Goal: Information Seeking & Learning: Learn about a topic

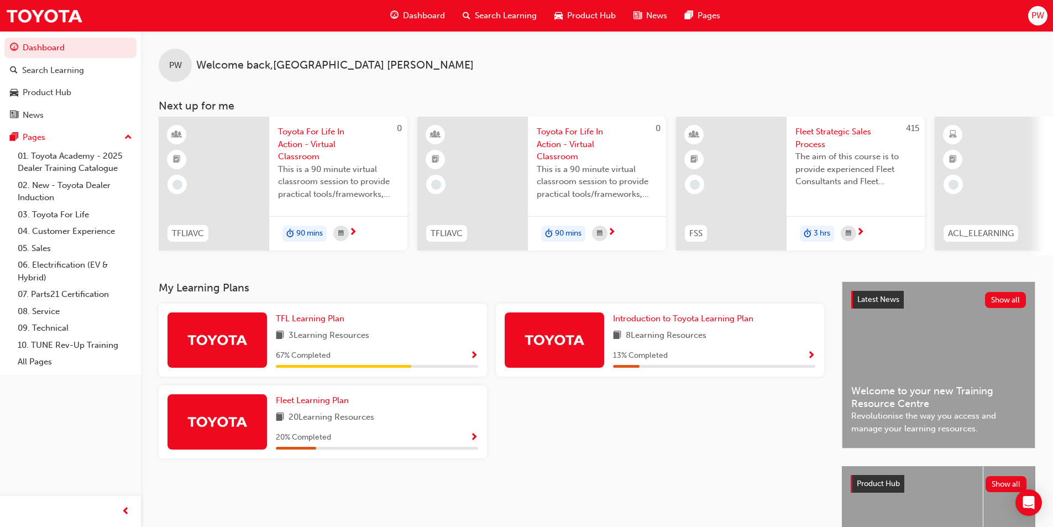
click at [418, 19] on span "Dashboard" at bounding box center [424, 15] width 42 height 13
click at [483, 19] on span "Search Learning" at bounding box center [506, 15] width 62 height 13
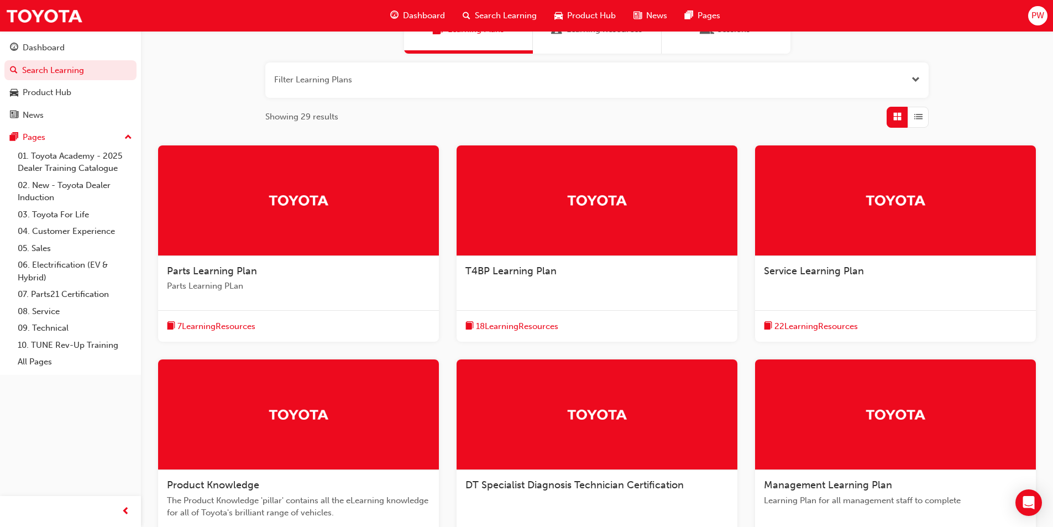
scroll to position [166, 0]
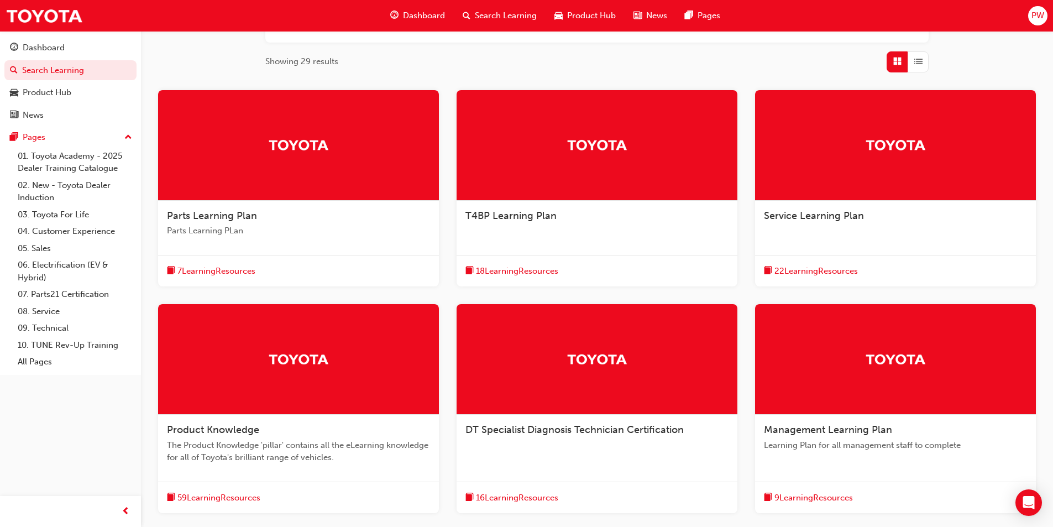
click at [311, 429] on div "Product Knowledge" at bounding box center [298, 430] width 263 height 13
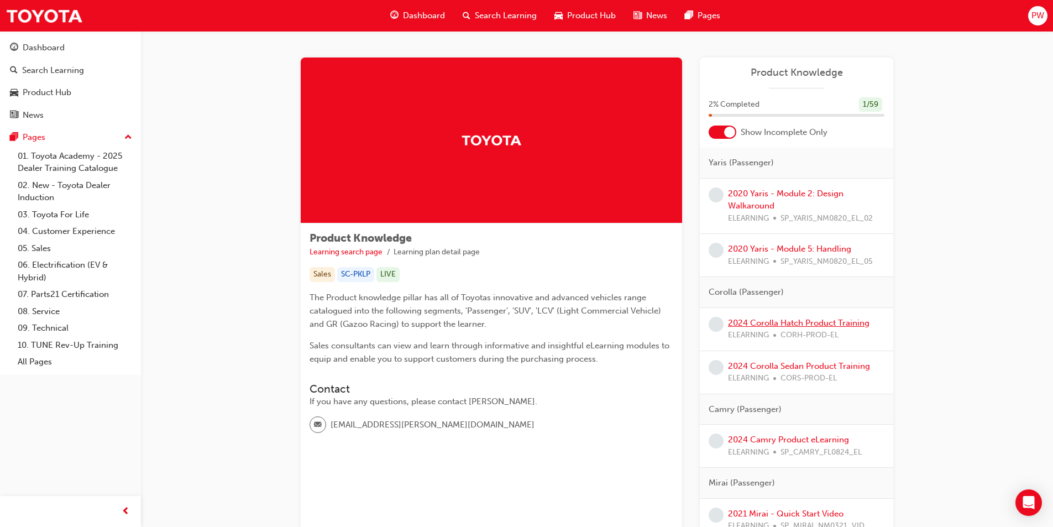
click at [814, 326] on link "2024 Corolla Hatch Product Training" at bounding box center [799, 323] width 142 height 10
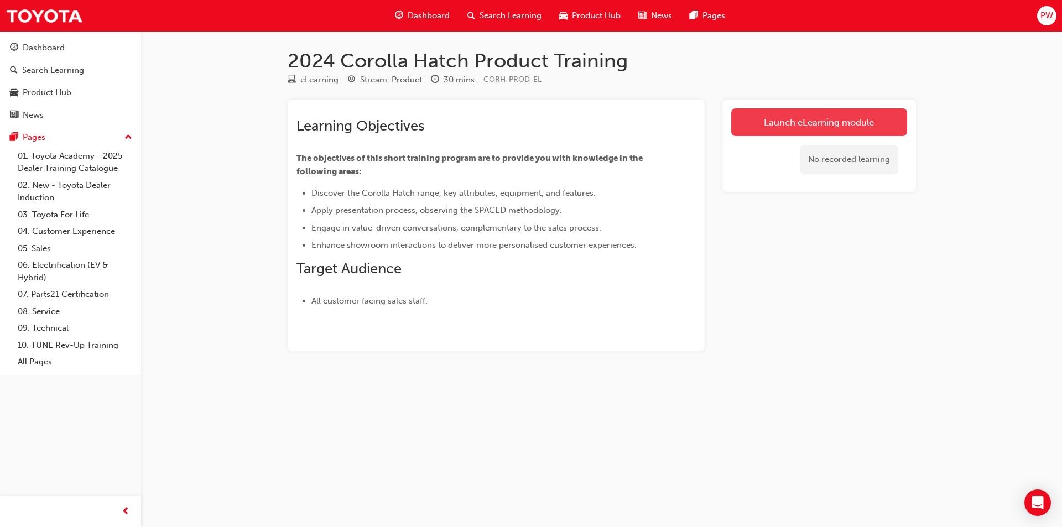
click at [804, 131] on link "Launch eLearning module" at bounding box center [819, 122] width 176 height 28
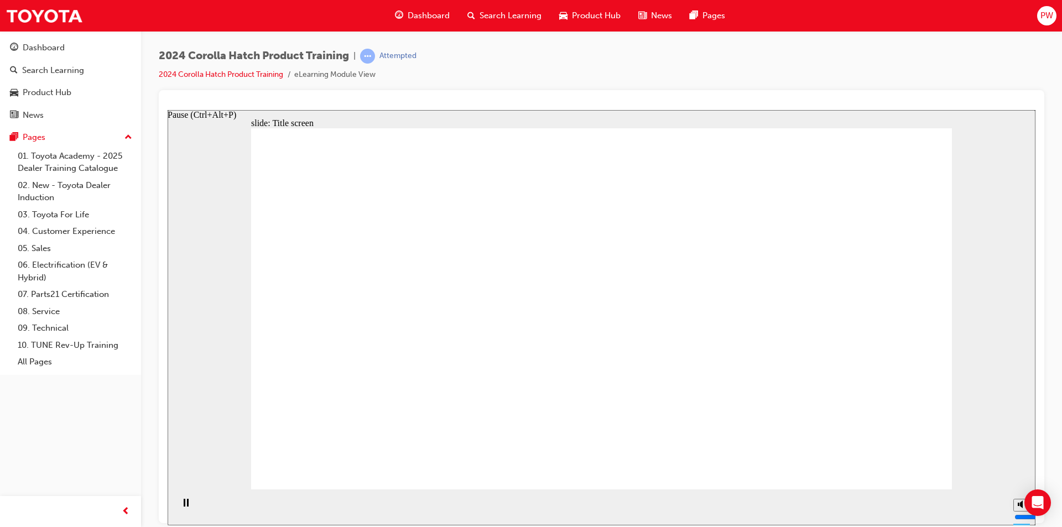
click at [185, 509] on div "Pause (Ctrl+Alt+P)" at bounding box center [185, 507] width 19 height 19
click at [182, 507] on icon "Play (Ctrl+Alt+P)" at bounding box center [185, 502] width 7 height 8
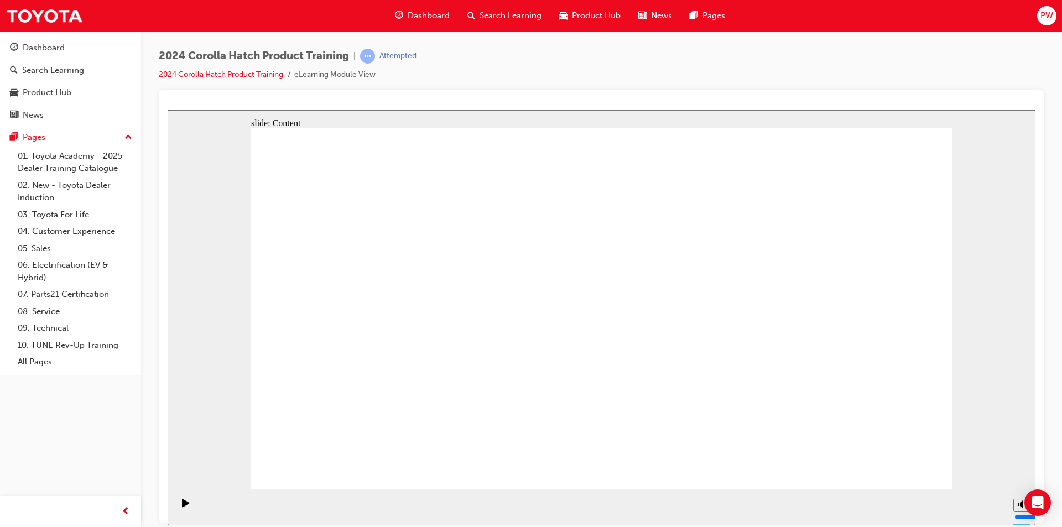
drag, startPoint x: 617, startPoint y: 421, endPoint x: 597, endPoint y: 421, distance: 19.4
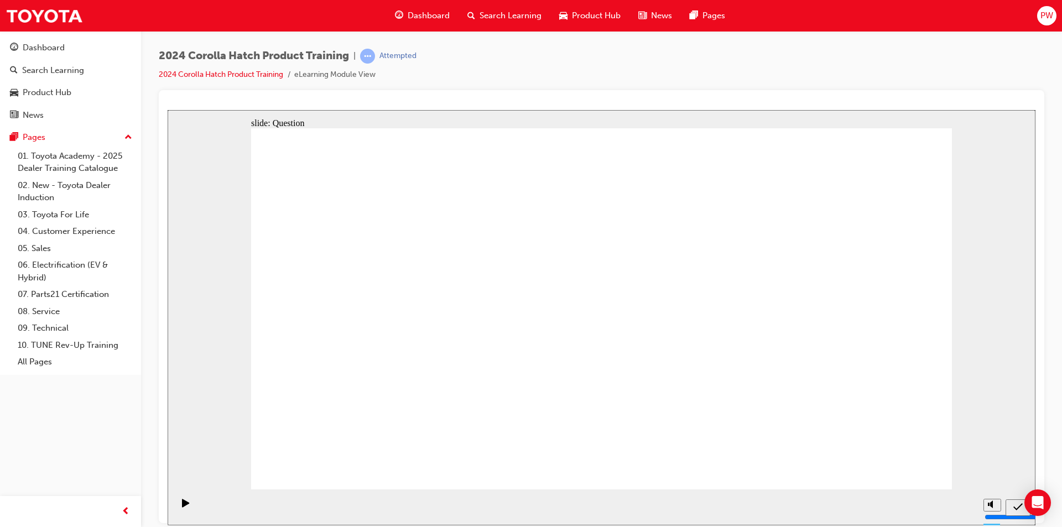
radio input "true"
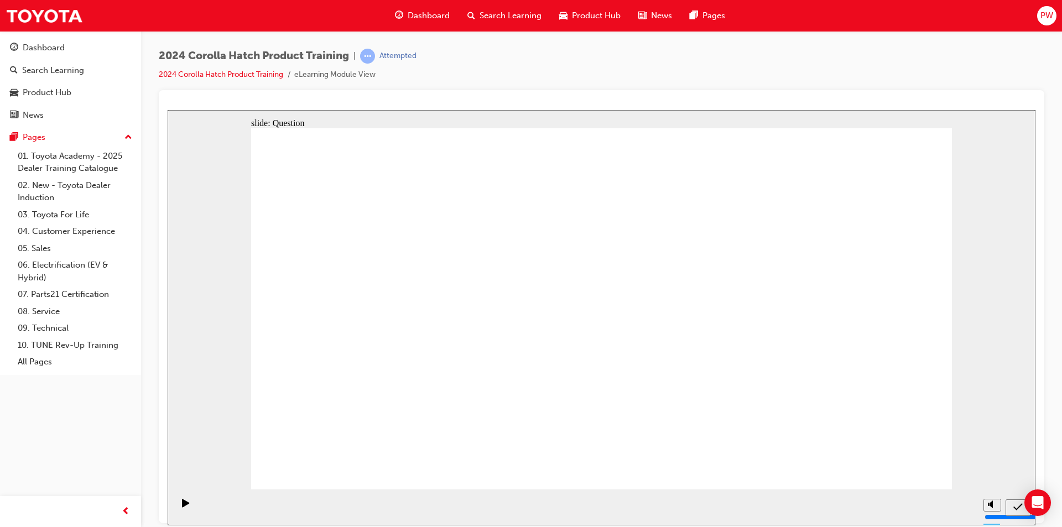
radio input "true"
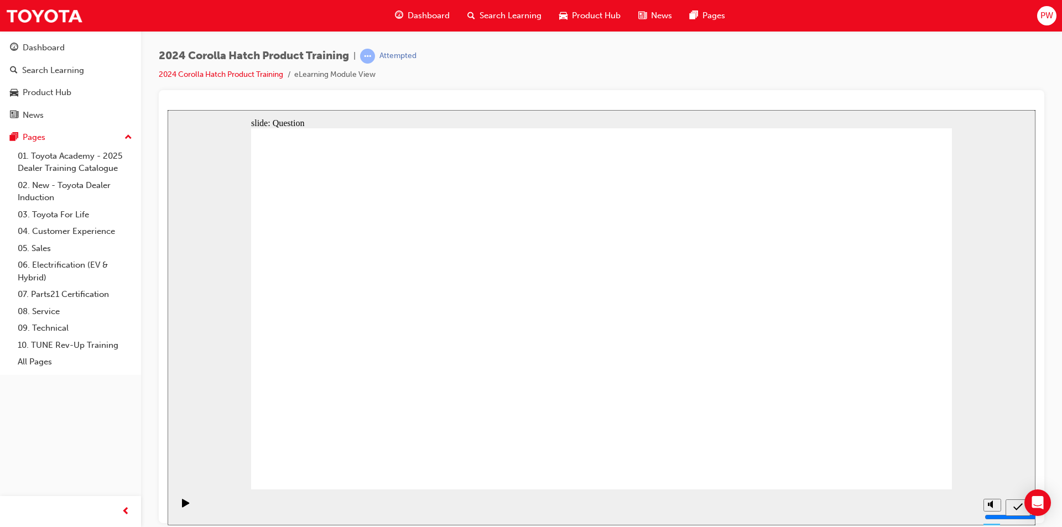
radio input "true"
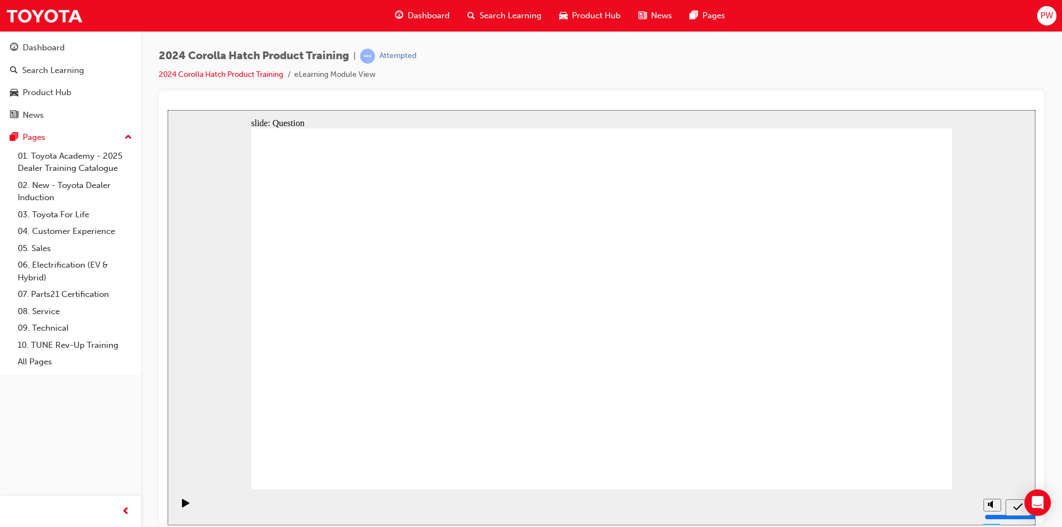
drag, startPoint x: 608, startPoint y: 383, endPoint x: 614, endPoint y: 365, distance: 19.2
drag, startPoint x: 609, startPoint y: 291, endPoint x: 855, endPoint y: 399, distance: 268.2
drag, startPoint x: 1000, startPoint y: 395, endPoint x: 712, endPoint y: 341, distance: 293.8
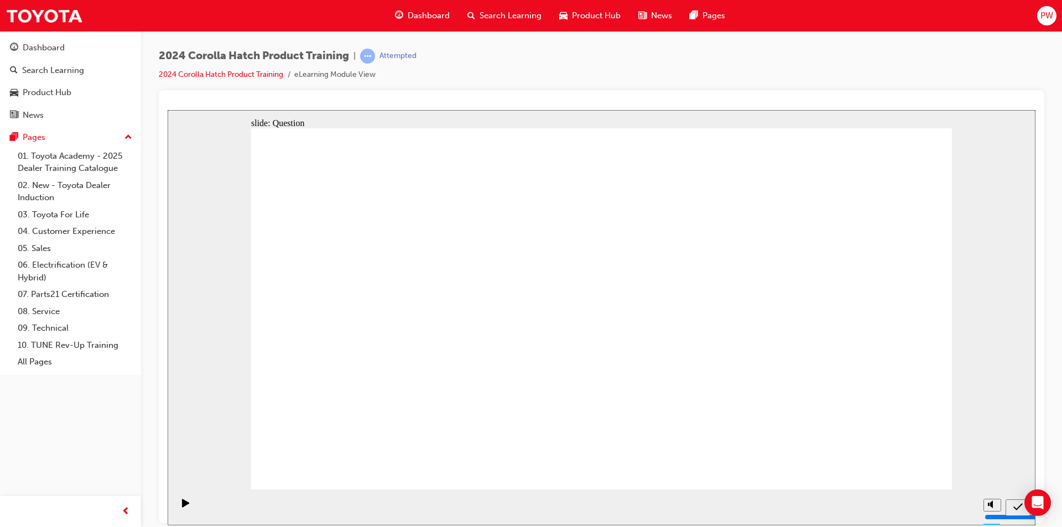
drag, startPoint x: 686, startPoint y: 321, endPoint x: 665, endPoint y: 300, distance: 28.9
drag, startPoint x: 713, startPoint y: 398, endPoint x: 562, endPoint y: 295, distance: 182.7
drag, startPoint x: 701, startPoint y: 275, endPoint x: 721, endPoint y: 311, distance: 41.6
drag, startPoint x: 575, startPoint y: 311, endPoint x: 608, endPoint y: 302, distance: 34.9
drag, startPoint x: 738, startPoint y: 291, endPoint x: 606, endPoint y: 386, distance: 162.4
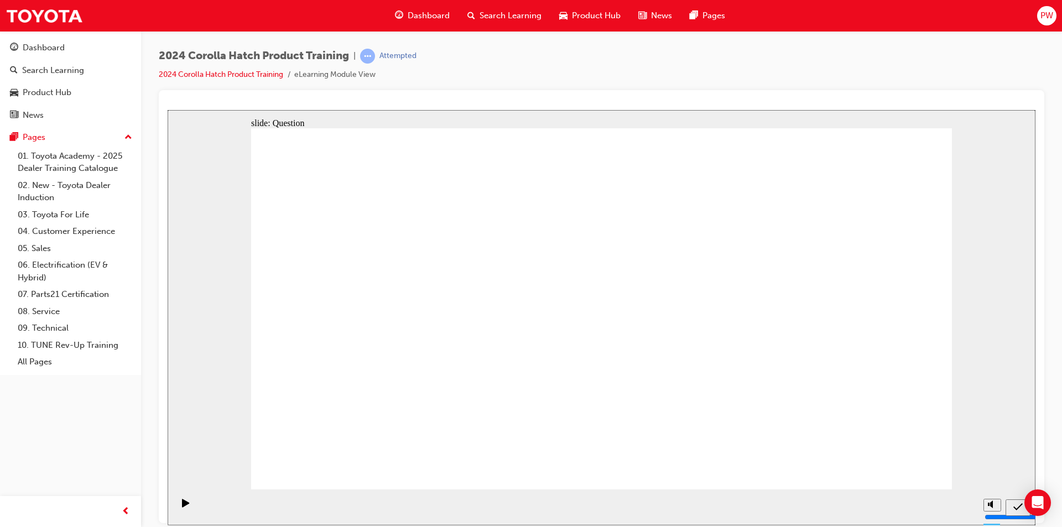
drag, startPoint x: 381, startPoint y: 274, endPoint x: 502, endPoint y: 390, distance: 167.4
drag, startPoint x: 479, startPoint y: 311, endPoint x: 336, endPoint y: 409, distance: 173.9
drag, startPoint x: 628, startPoint y: 302, endPoint x: 865, endPoint y: 403, distance: 257.9
drag, startPoint x: 829, startPoint y: 407, endPoint x: 723, endPoint y: 406, distance: 106.7
drag, startPoint x: 836, startPoint y: 288, endPoint x: 846, endPoint y: 417, distance: 129.2
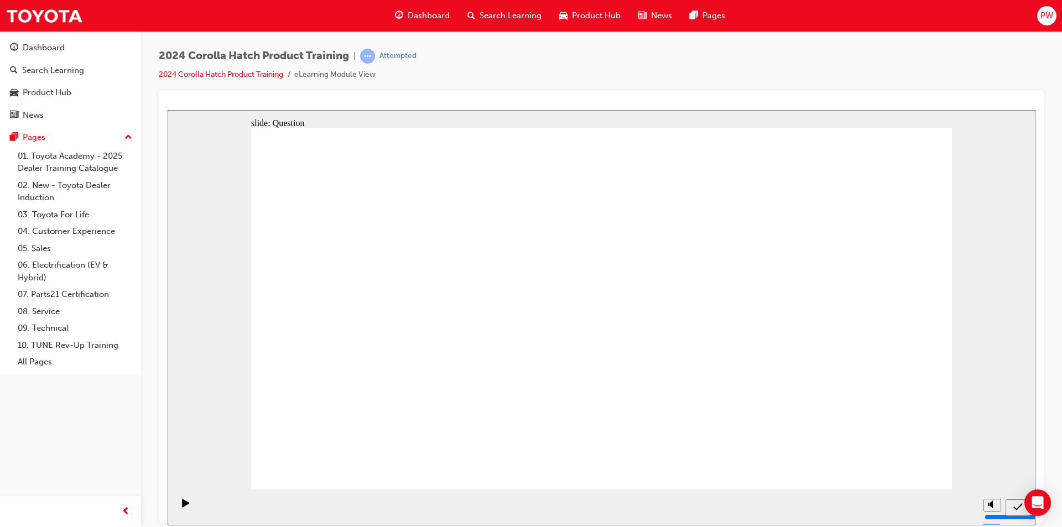
drag, startPoint x: 802, startPoint y: 237, endPoint x: 775, endPoint y: 227, distance: 29.6
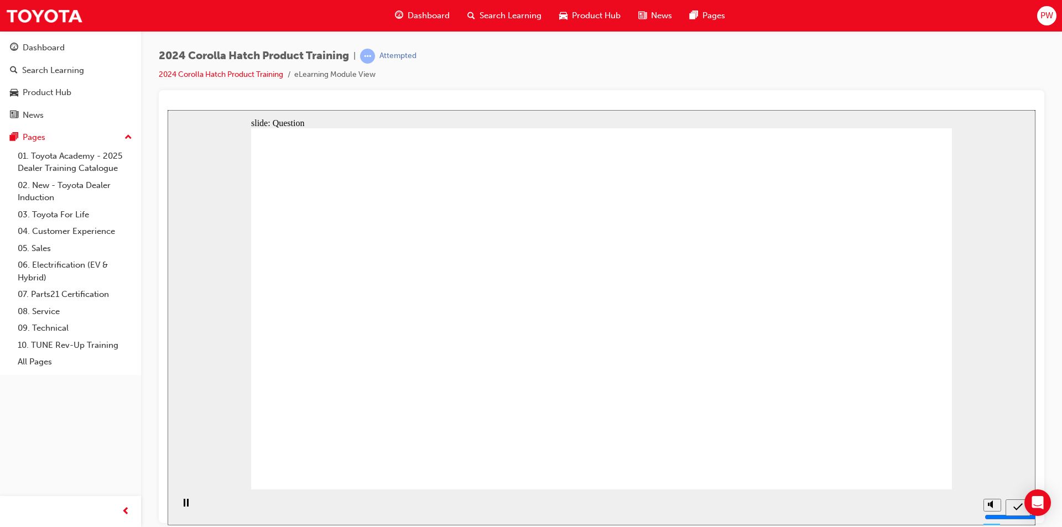
radio input "true"
drag, startPoint x: 737, startPoint y: 276, endPoint x: 816, endPoint y: 410, distance: 155.0
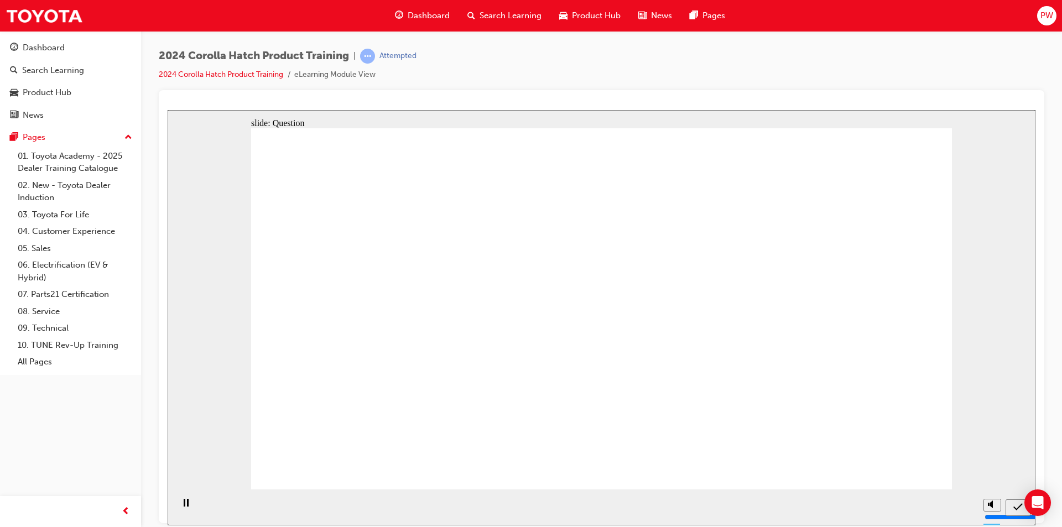
radio input "false"
radio input "true"
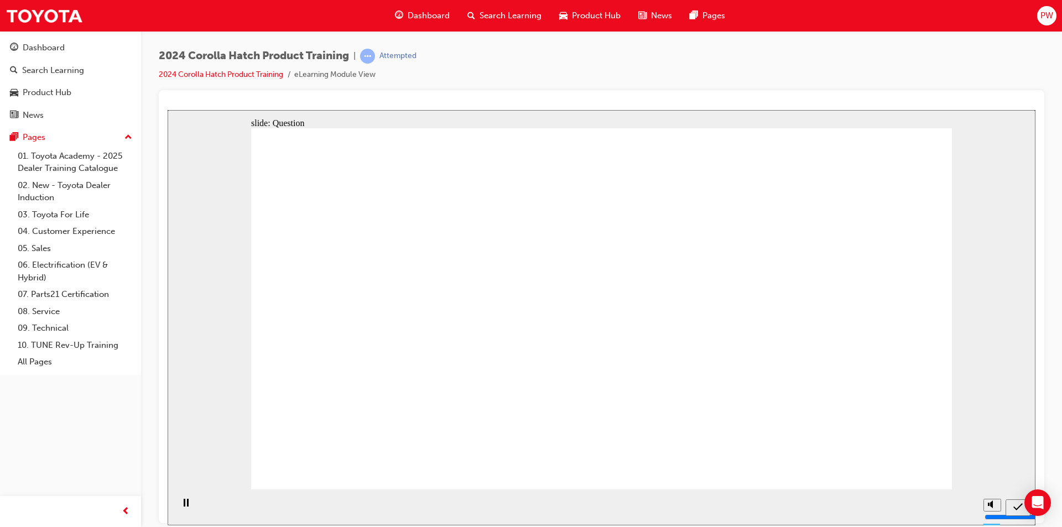
radio input "true"
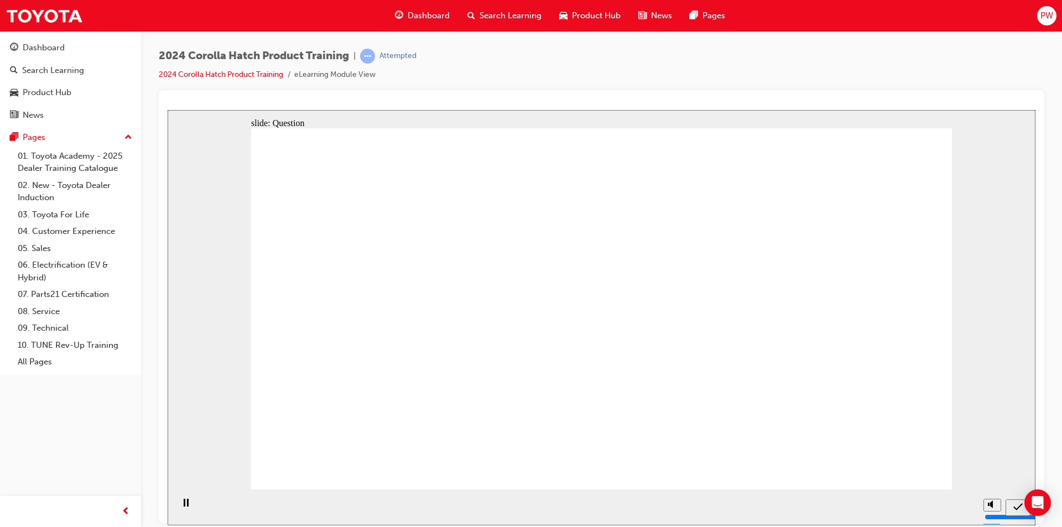
radio input "true"
drag, startPoint x: 750, startPoint y: 286, endPoint x: 749, endPoint y: 430, distance: 143.8
drag, startPoint x: 905, startPoint y: 293, endPoint x: 874, endPoint y: 343, distance: 59.6
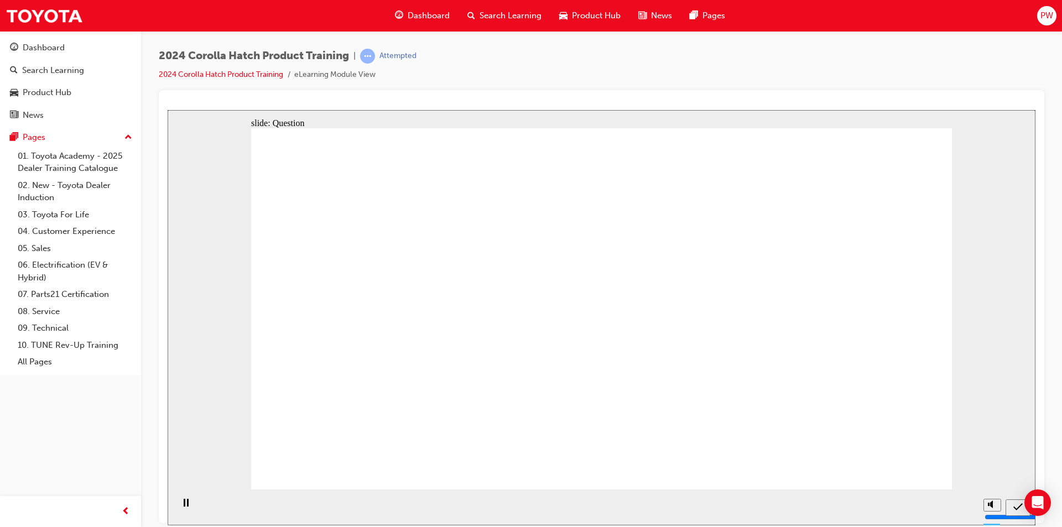
drag, startPoint x: 835, startPoint y: 292, endPoint x: 838, endPoint y: 389, distance: 97.4
drag, startPoint x: 585, startPoint y: 343, endPoint x: 581, endPoint y: 378, distance: 35.6
drag, startPoint x: 497, startPoint y: 301, endPoint x: 431, endPoint y: 351, distance: 82.1
drag, startPoint x: 378, startPoint y: 288, endPoint x: 352, endPoint y: 378, distance: 93.7
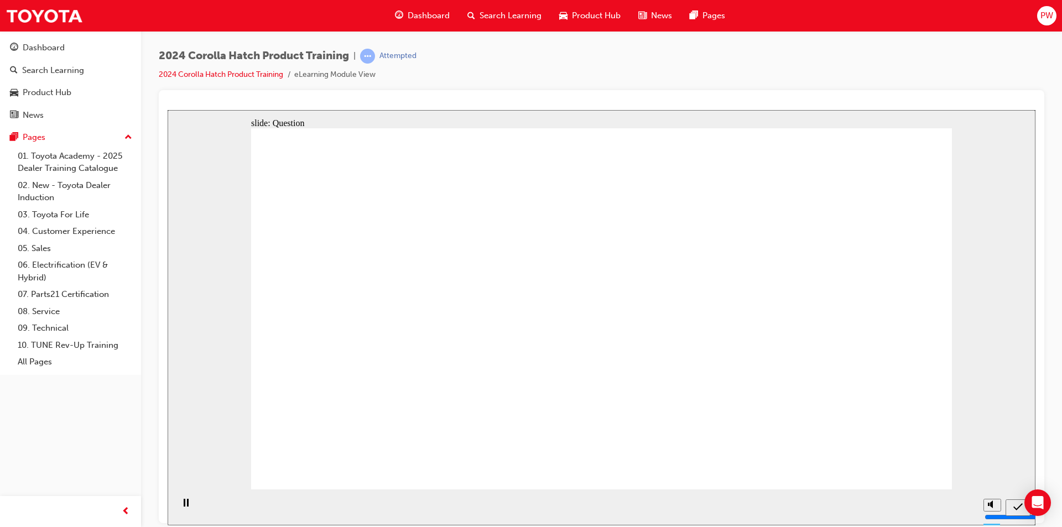
radio input "true"
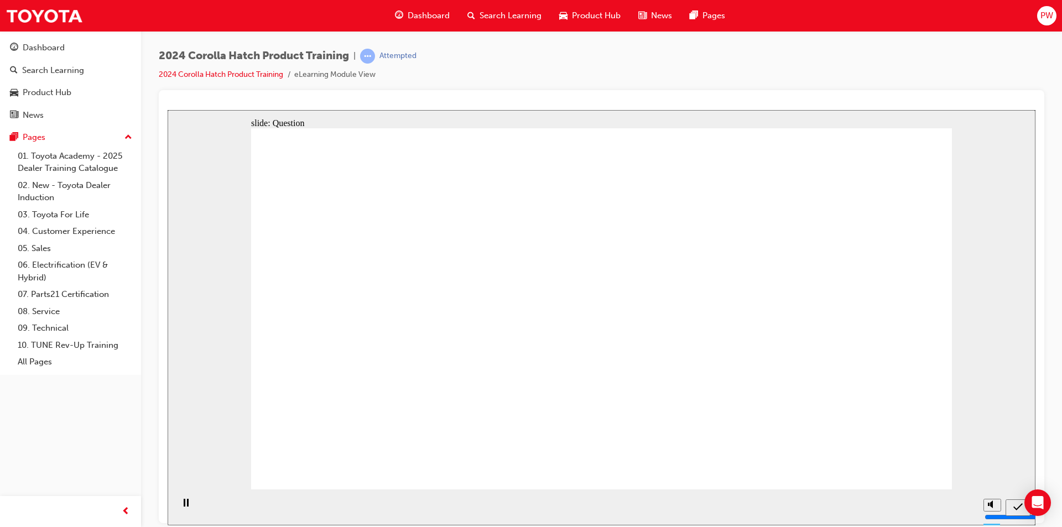
radio input "true"
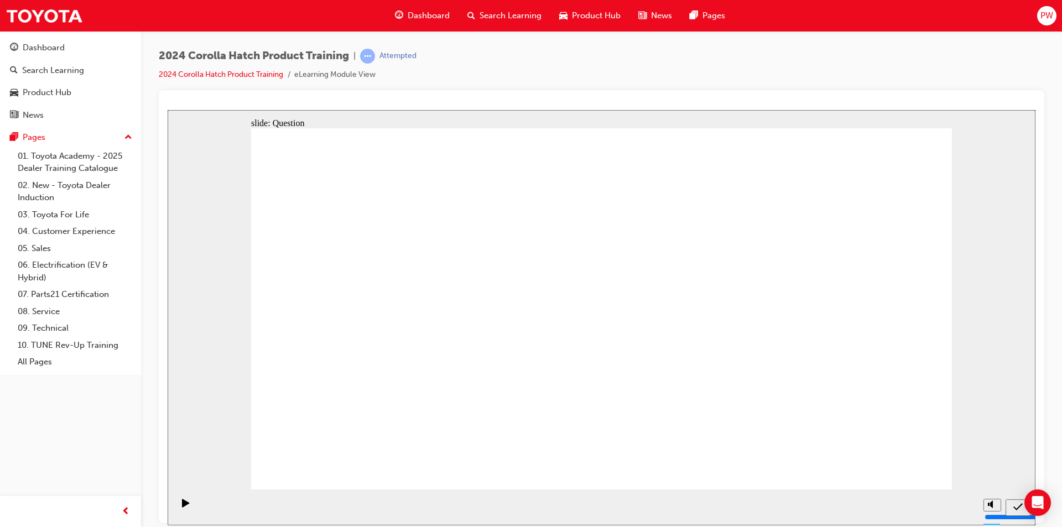
radio input "true"
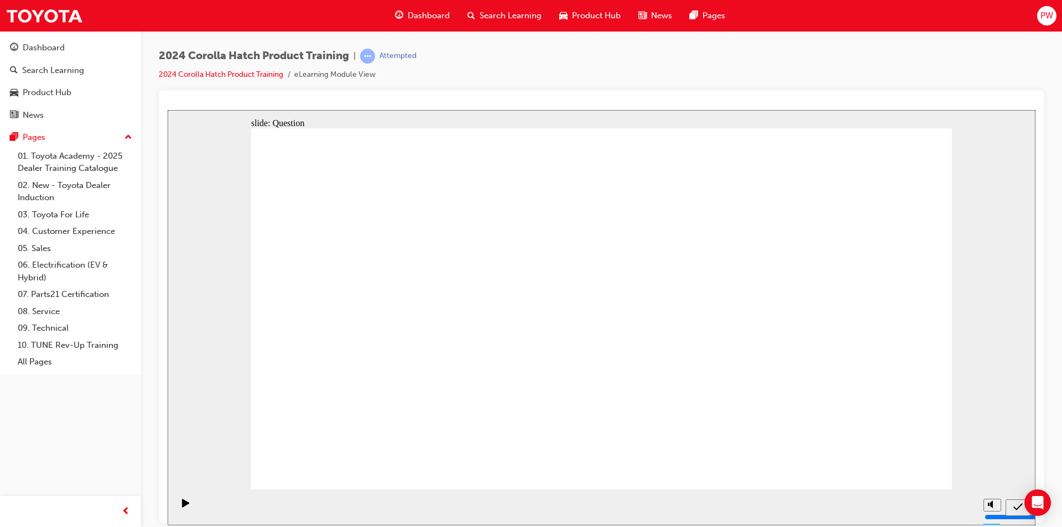
radio input "true"
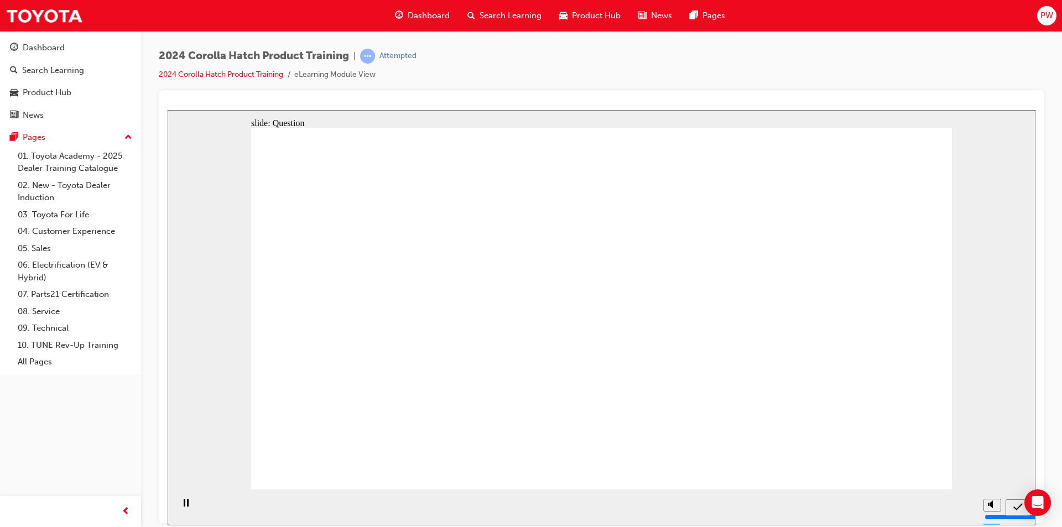
drag, startPoint x: 361, startPoint y: 315, endPoint x: 357, endPoint y: 375, distance: 60.4
drag, startPoint x: 495, startPoint y: 387, endPoint x: 502, endPoint y: 413, distance: 26.7
drag, startPoint x: 600, startPoint y: 280, endPoint x: 669, endPoint y: 385, distance: 125.5
drag, startPoint x: 745, startPoint y: 322, endPoint x: 754, endPoint y: 403, distance: 81.2
drag, startPoint x: 878, startPoint y: 290, endPoint x: 878, endPoint y: 383, distance: 92.4
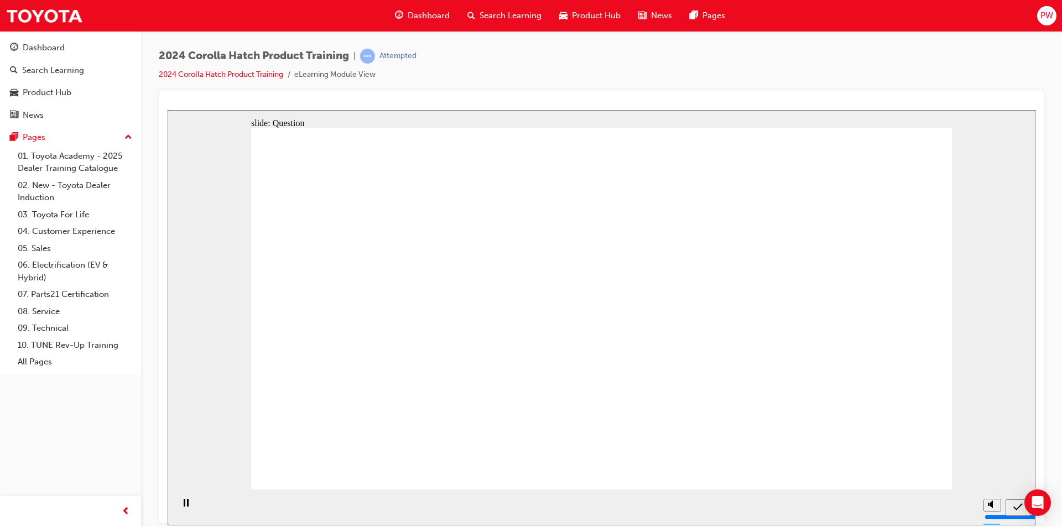
radio input "true"
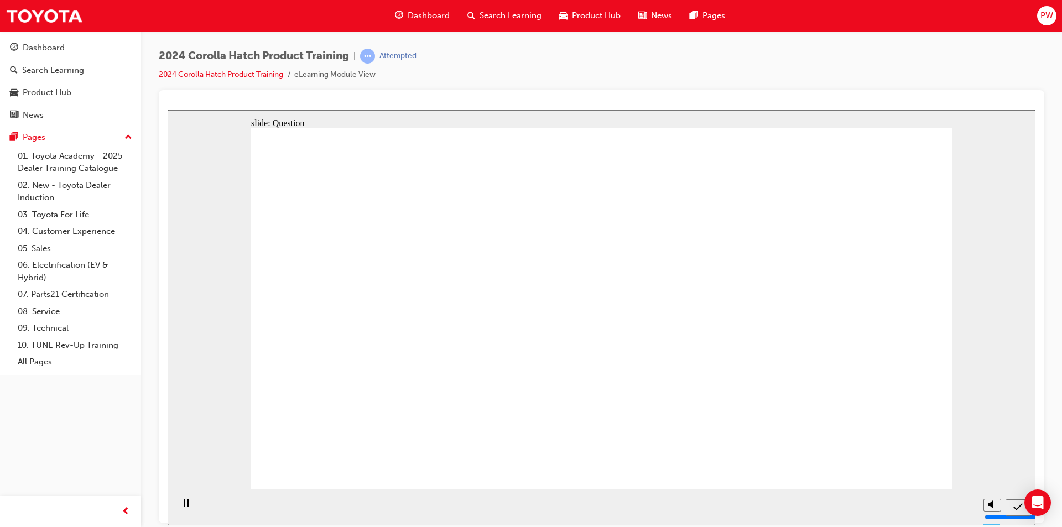
radio input "true"
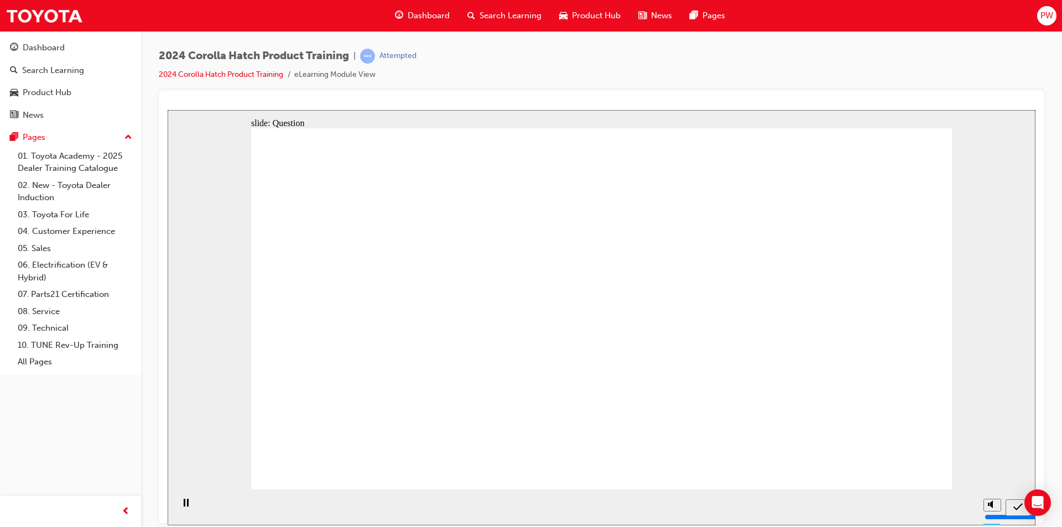
radio input "true"
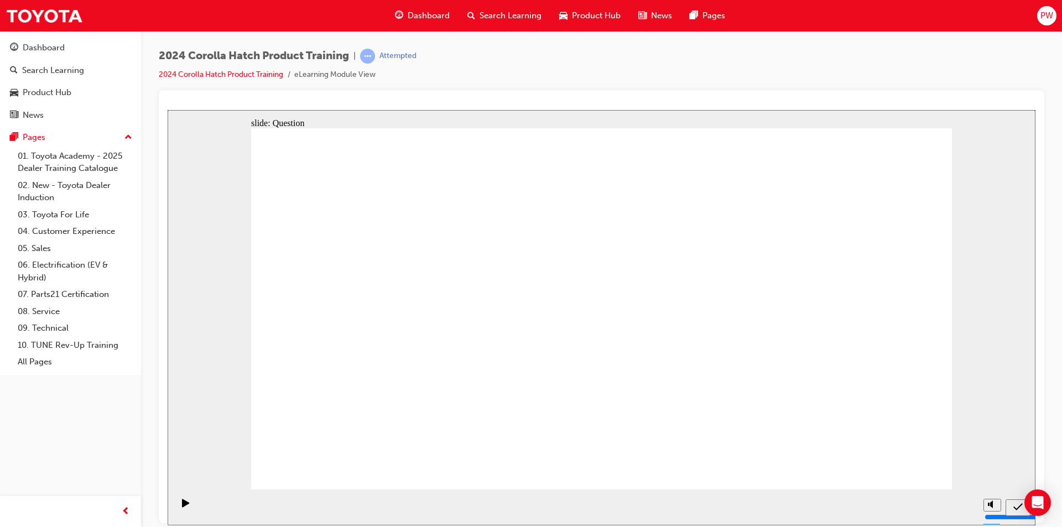
drag, startPoint x: 497, startPoint y: 292, endPoint x: 367, endPoint y: 394, distance: 165.0
drag, startPoint x: 366, startPoint y: 293, endPoint x: 492, endPoint y: 418, distance: 177.5
drag, startPoint x: 615, startPoint y: 304, endPoint x: 867, endPoint y: 403, distance: 270.4
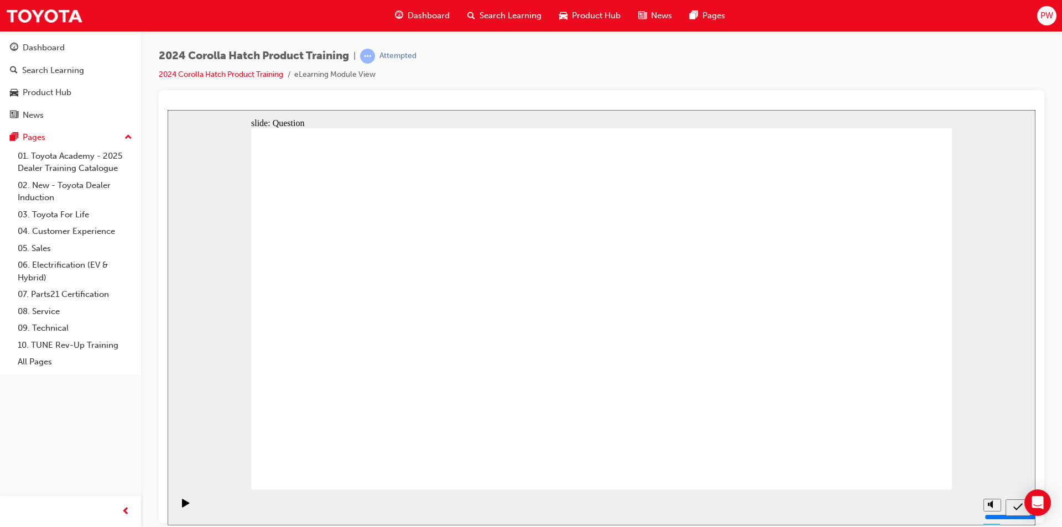
drag, startPoint x: 711, startPoint y: 301, endPoint x: 583, endPoint y: 396, distance: 159.3
drag, startPoint x: 839, startPoint y: 374, endPoint x: 728, endPoint y: 268, distance: 152.9
drag, startPoint x: 822, startPoint y: 296, endPoint x: 847, endPoint y: 405, distance: 111.6
drag, startPoint x: 728, startPoint y: 314, endPoint x: 740, endPoint y: 431, distance: 117.9
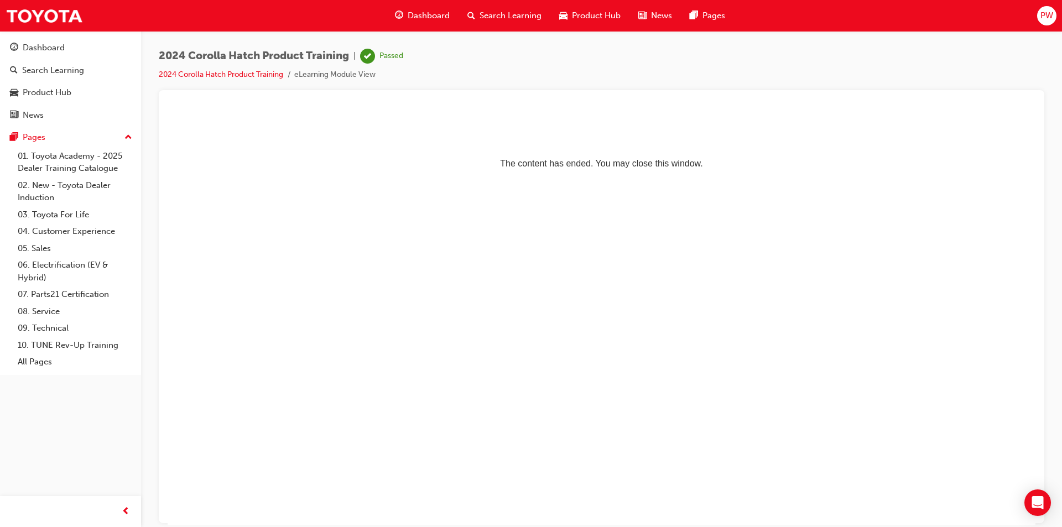
click at [508, 14] on span "Search Learning" at bounding box center [510, 15] width 62 height 13
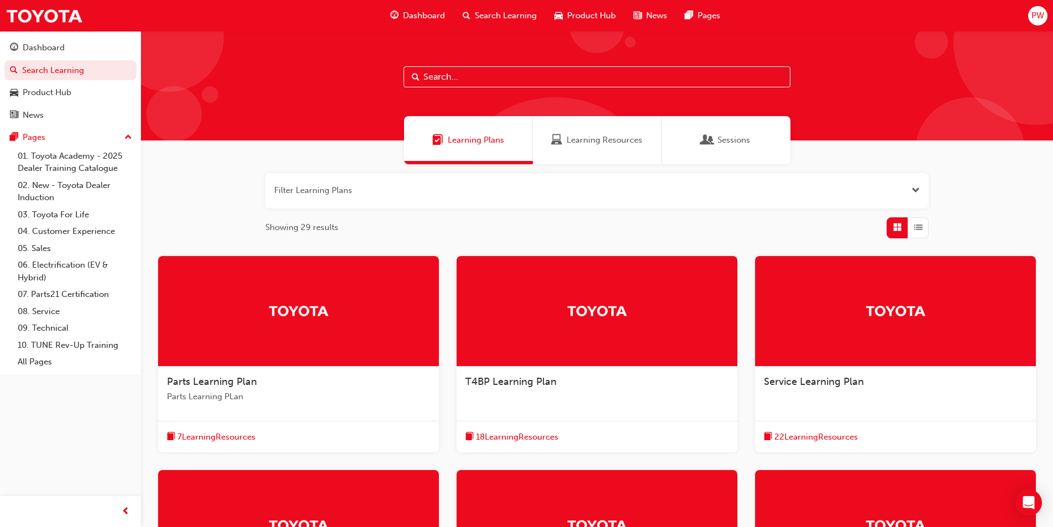
scroll to position [166, 0]
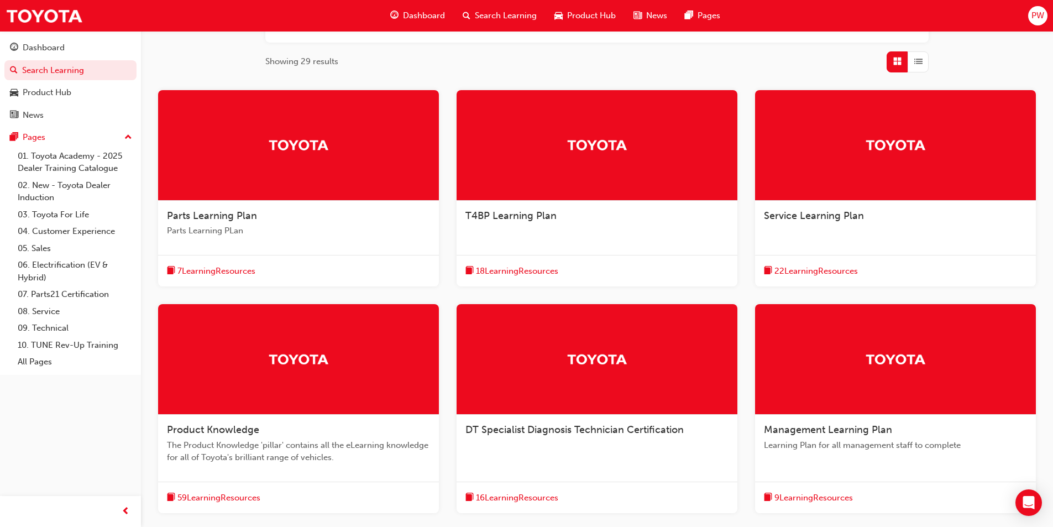
click at [334, 346] on div at bounding box center [298, 359] width 281 height 111
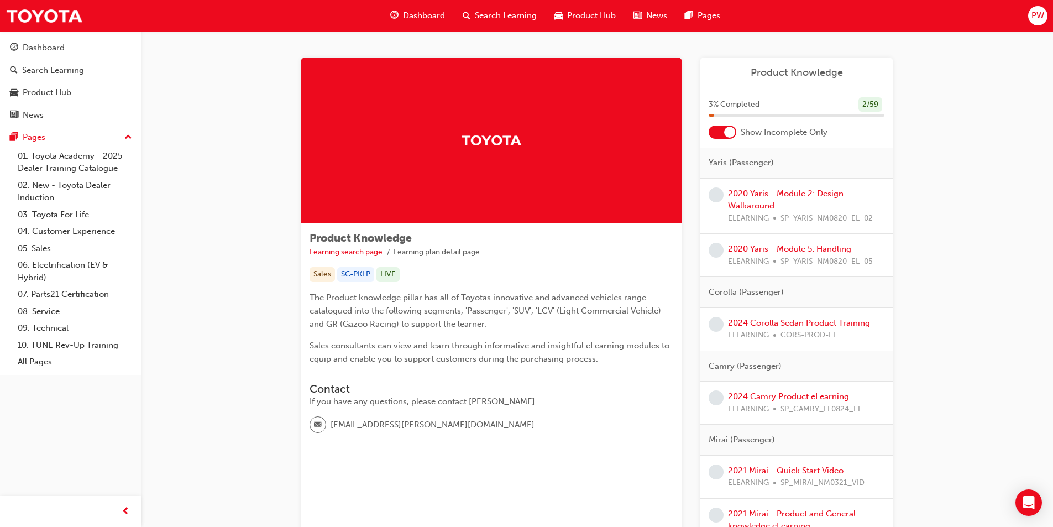
click at [816, 399] on link "2024 Camry Product eLearning" at bounding box center [788, 397] width 121 height 10
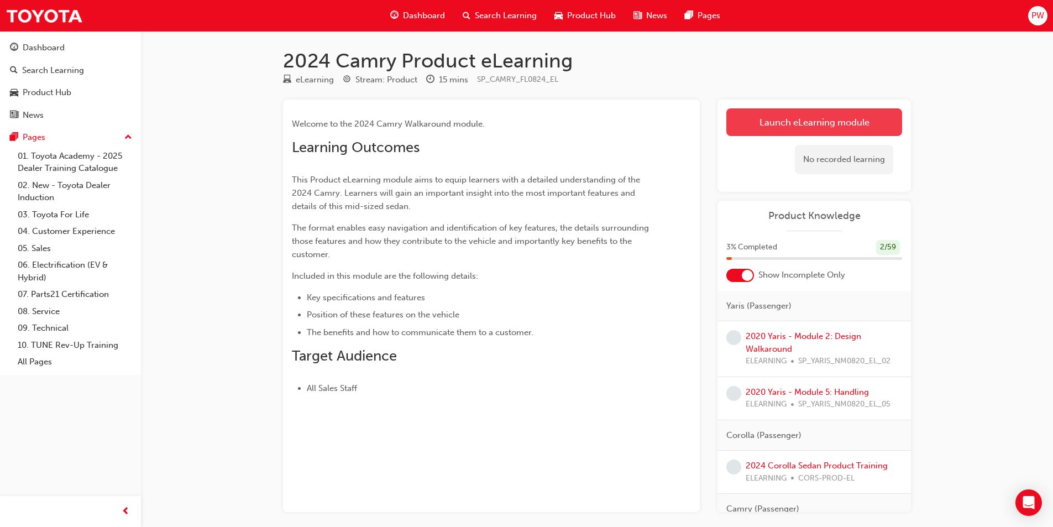
click at [865, 114] on link "Launch eLearning module" at bounding box center [815, 122] width 176 height 28
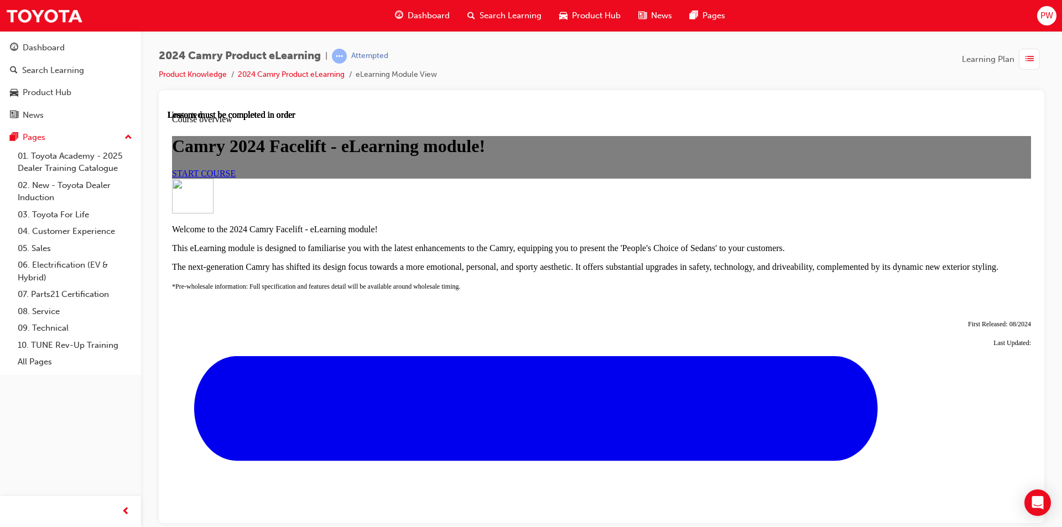
click at [236, 178] on link "START COURSE" at bounding box center [204, 172] width 64 height 9
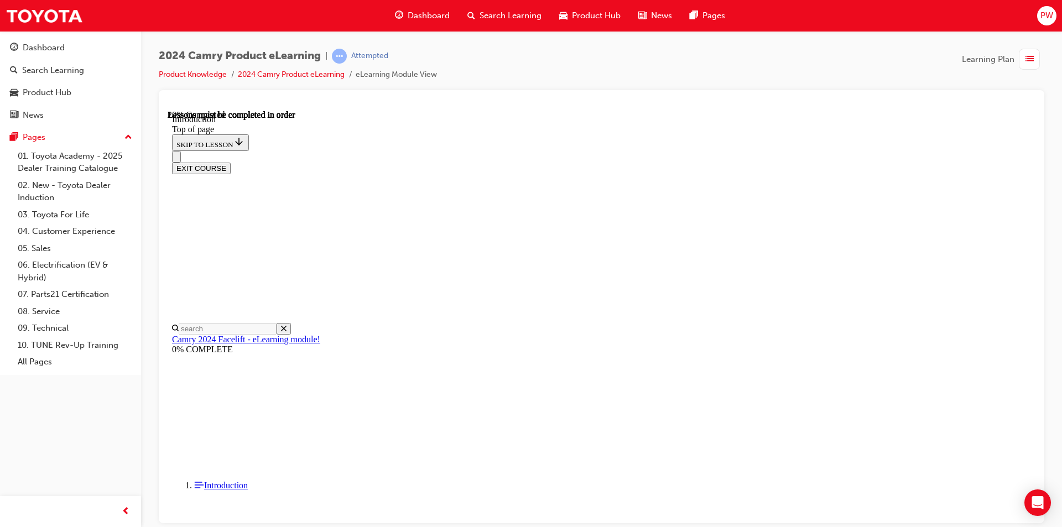
scroll to position [145, 0]
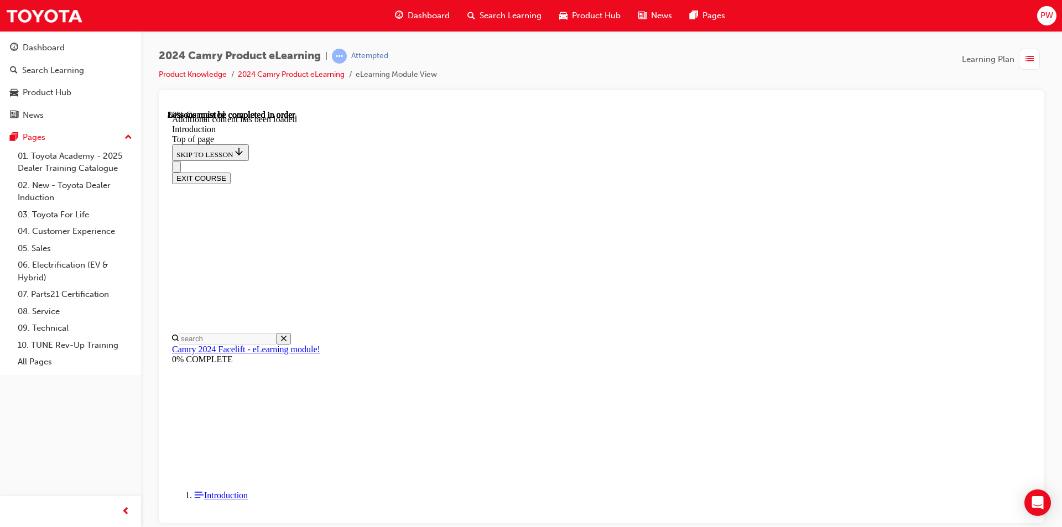
scroll to position [1349, 0]
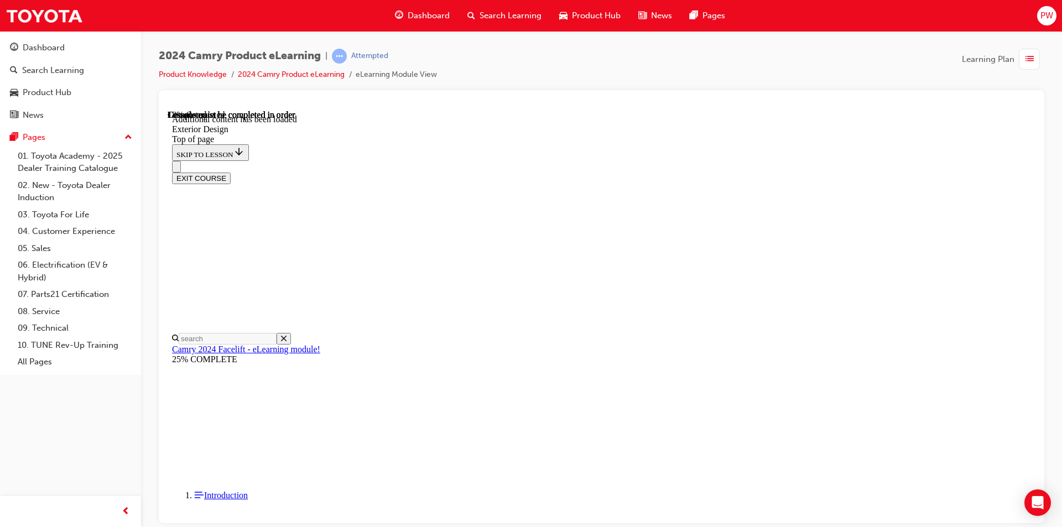
drag, startPoint x: 802, startPoint y: 394, endPoint x: 711, endPoint y: 424, distance: 96.4
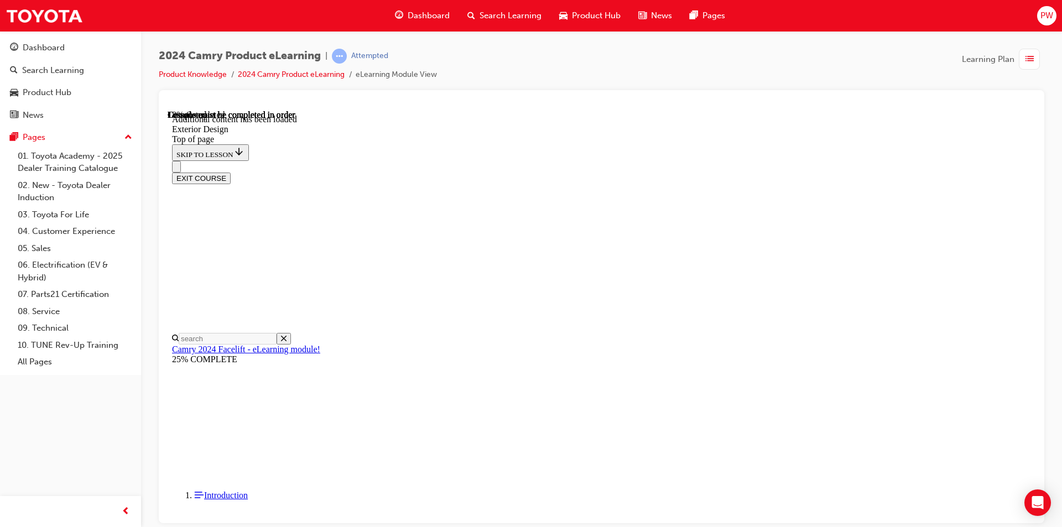
scroll to position [336, 0]
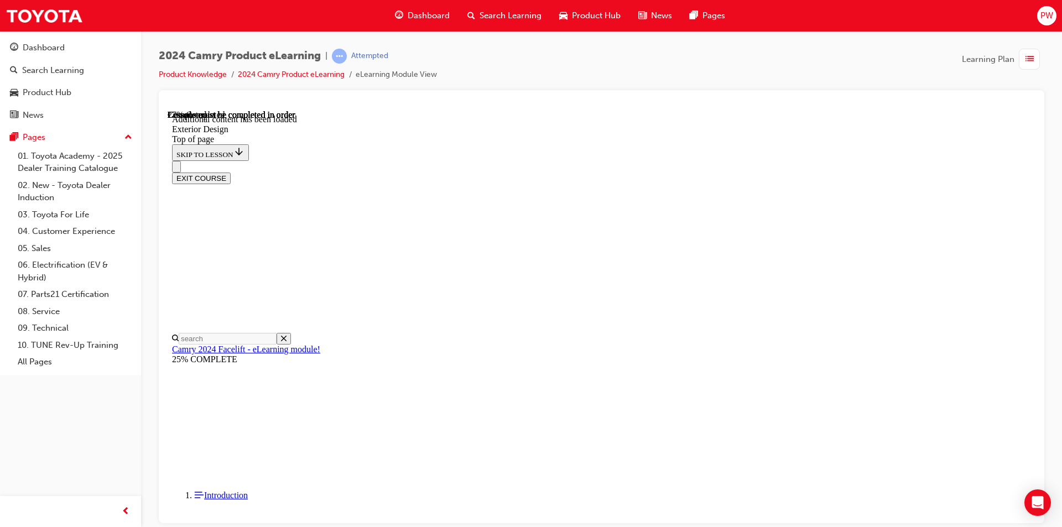
scroll to position [656, 0]
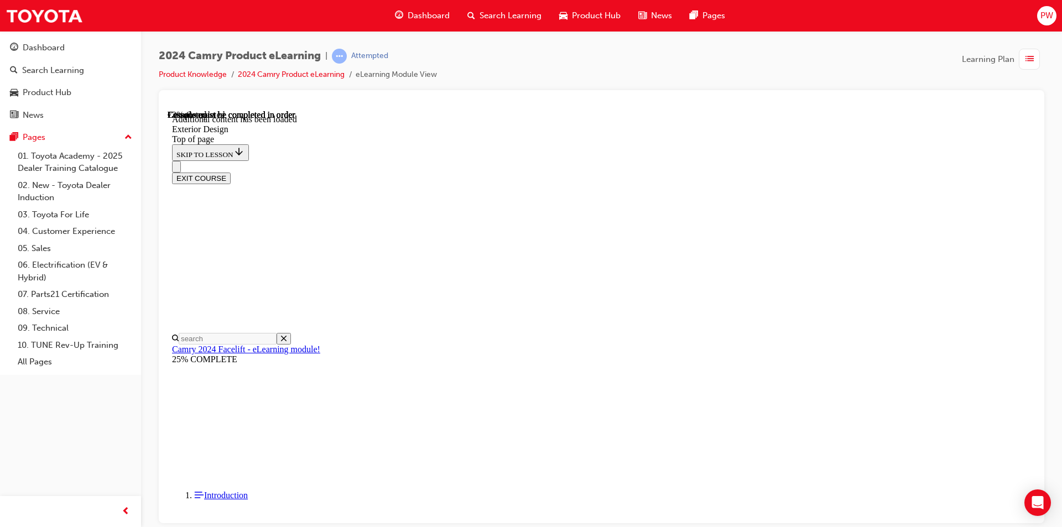
scroll to position [314, 0]
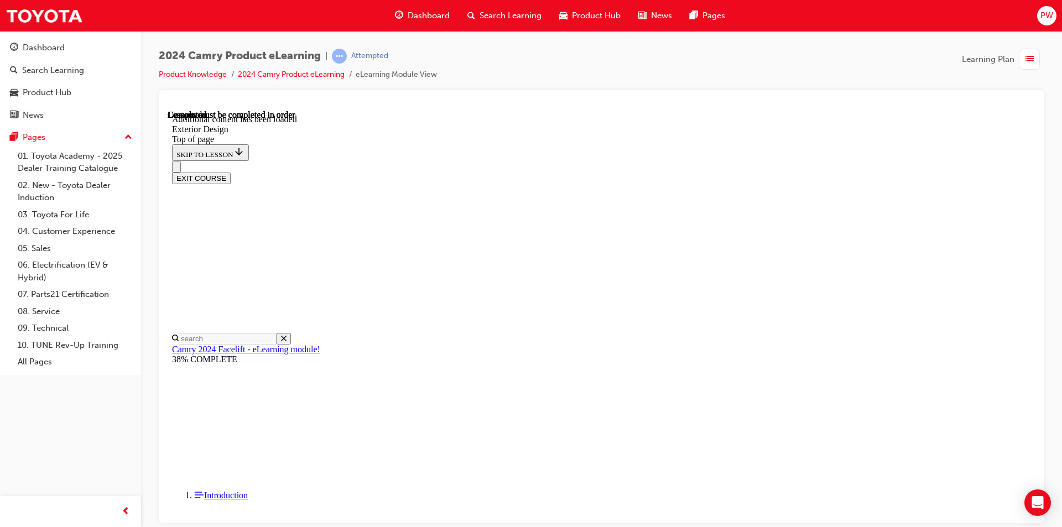
scroll to position [1942, 0]
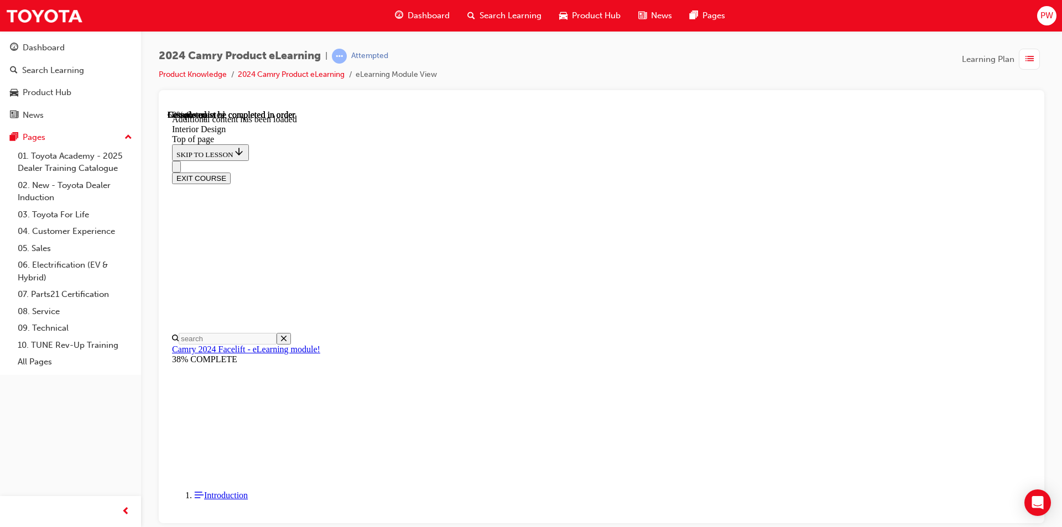
scroll to position [131, 0]
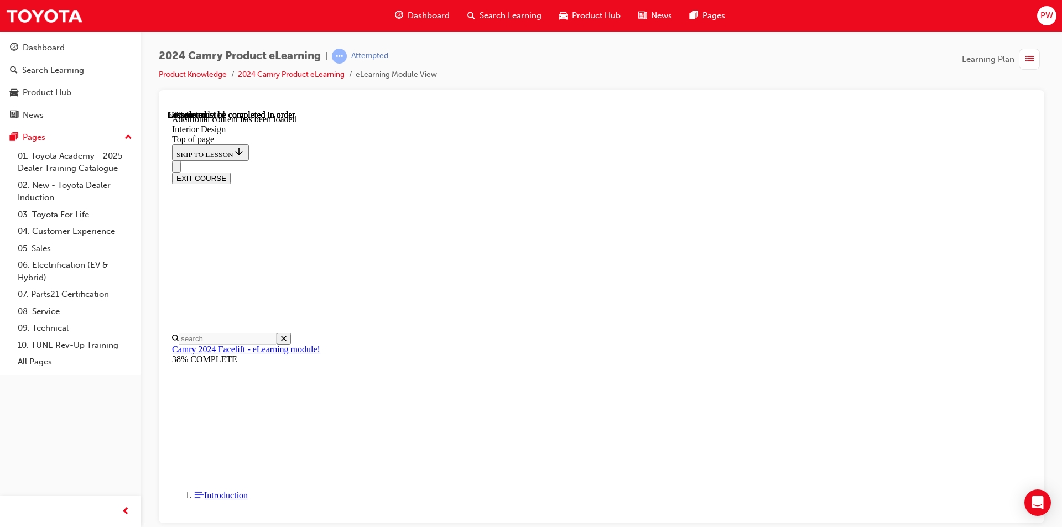
scroll to position [396, 0]
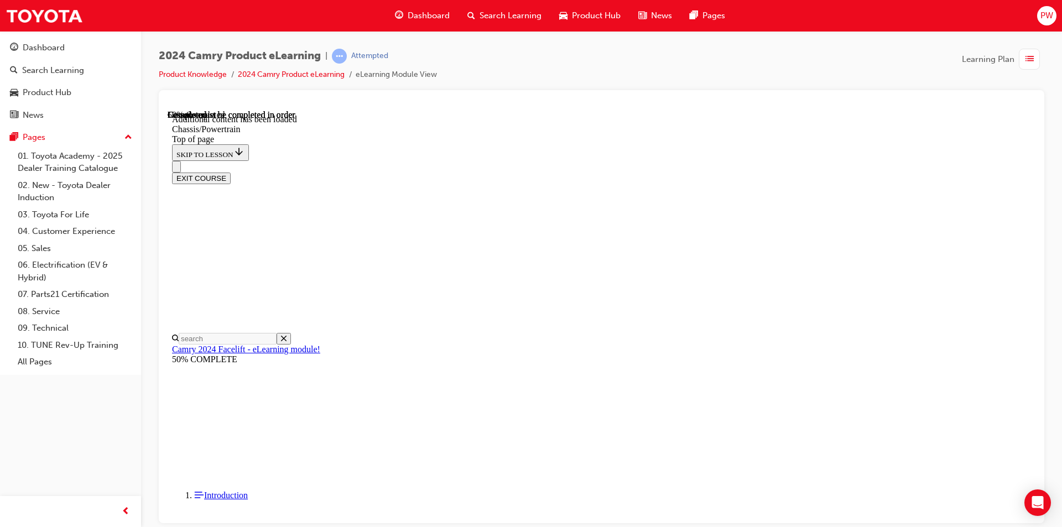
scroll to position [153, 0]
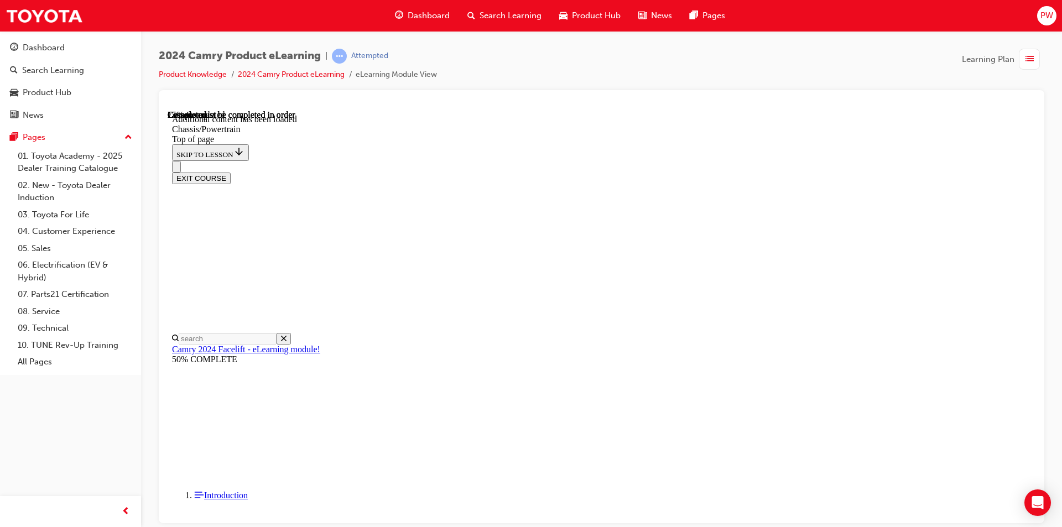
scroll to position [1339, 0]
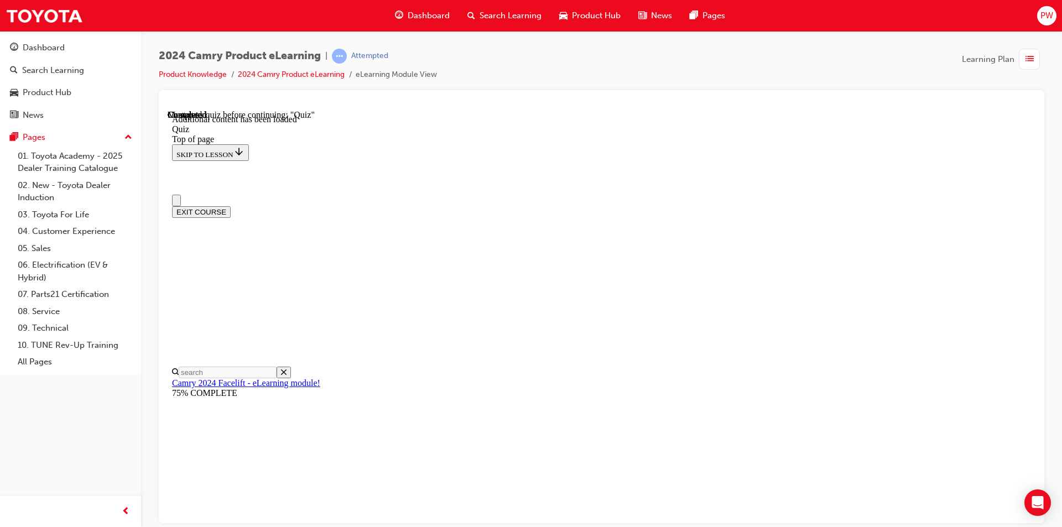
scroll to position [111, 0]
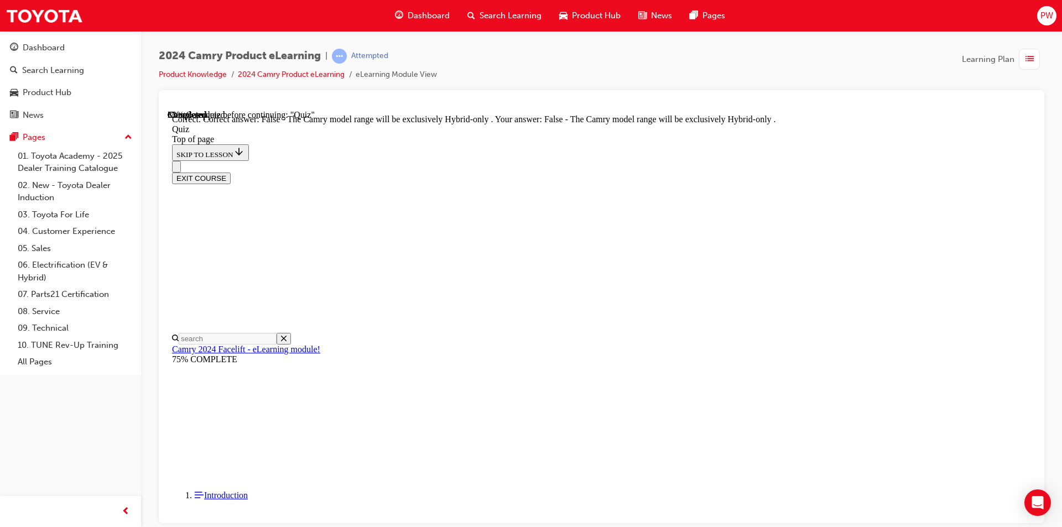
scroll to position [122, 0]
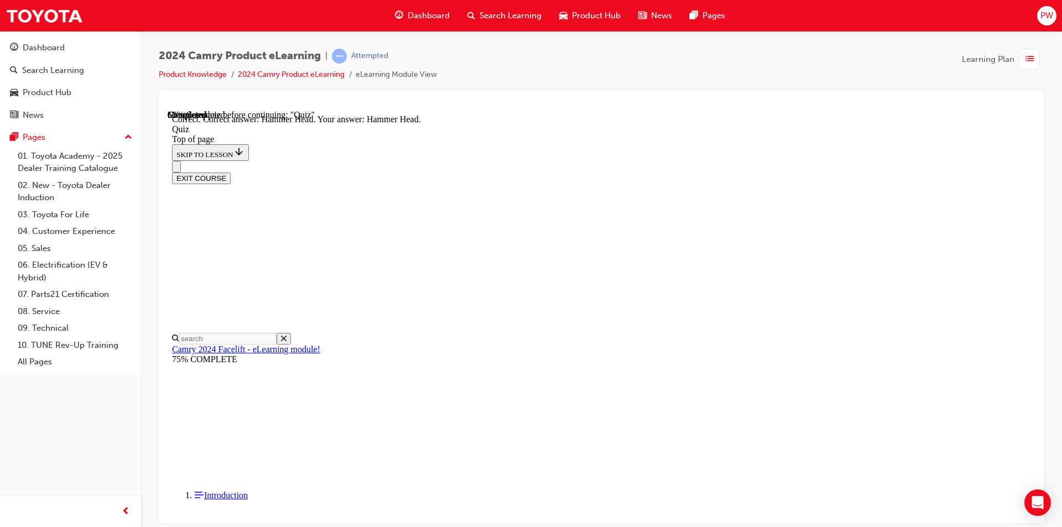
scroll to position [200, 0]
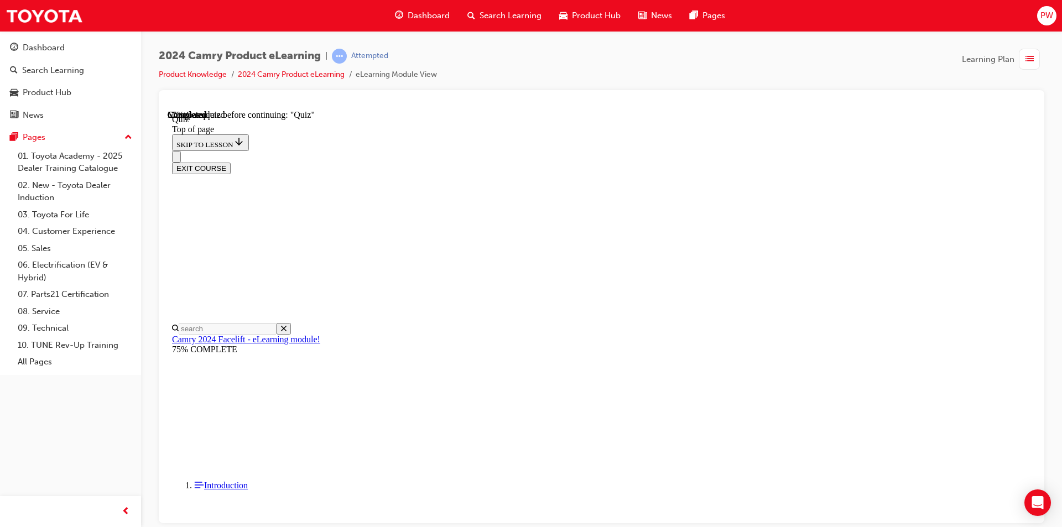
drag, startPoint x: 495, startPoint y: 316, endPoint x: 550, endPoint y: 324, distance: 55.2
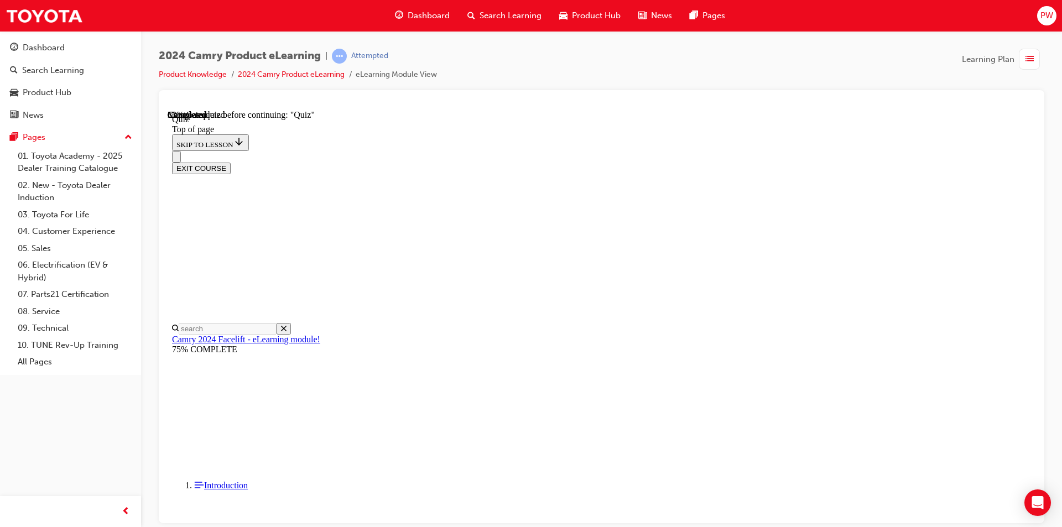
scroll to position [150, 0]
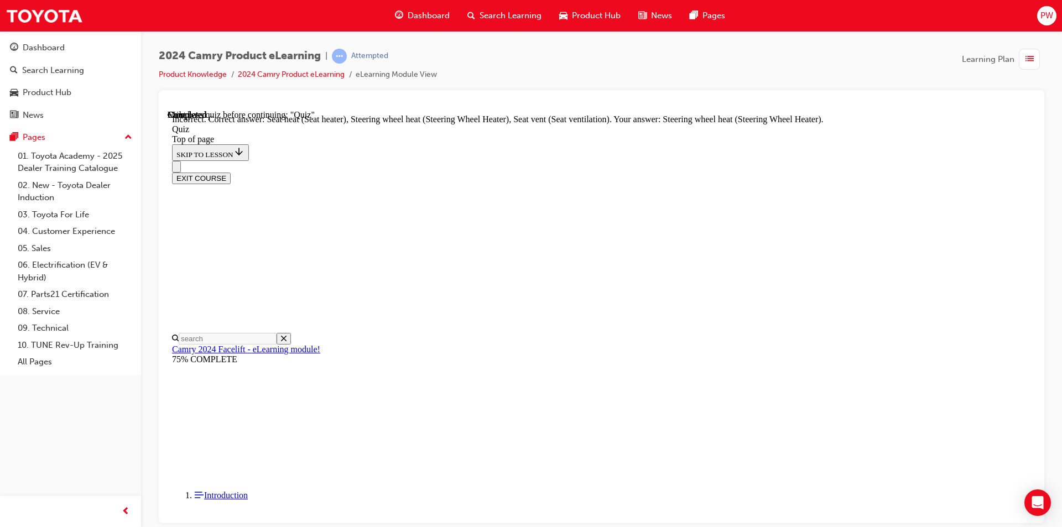
scroll to position [218, 0]
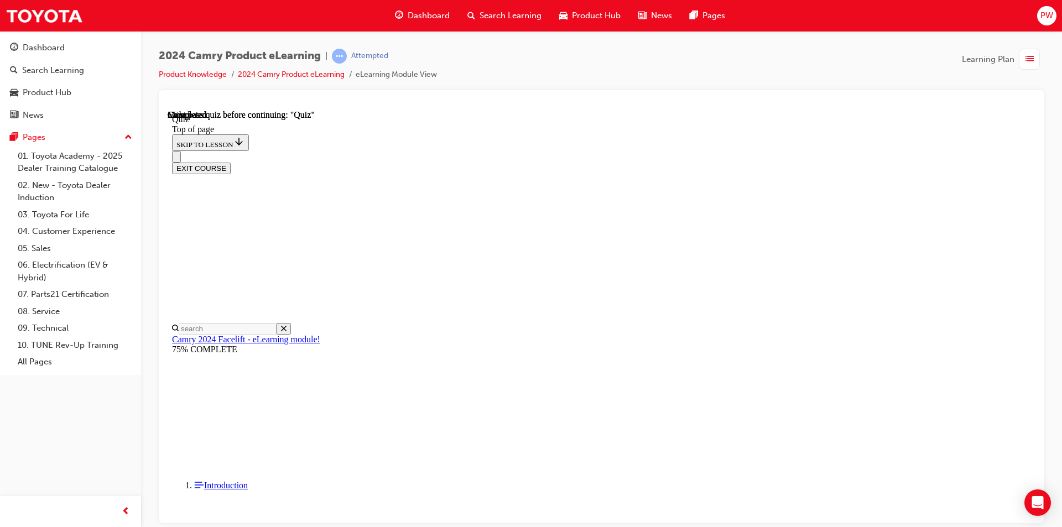
scroll to position [185, 0]
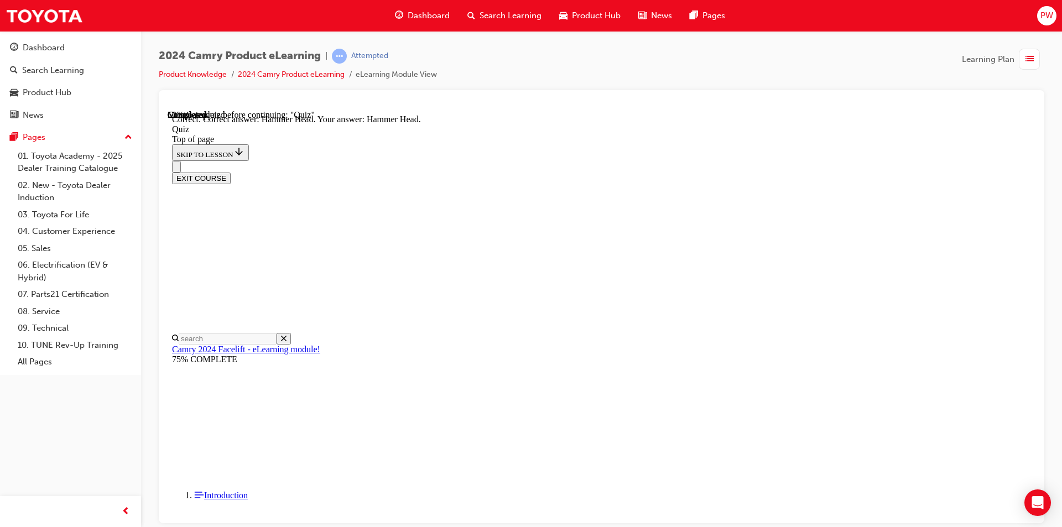
scroll to position [200, 0]
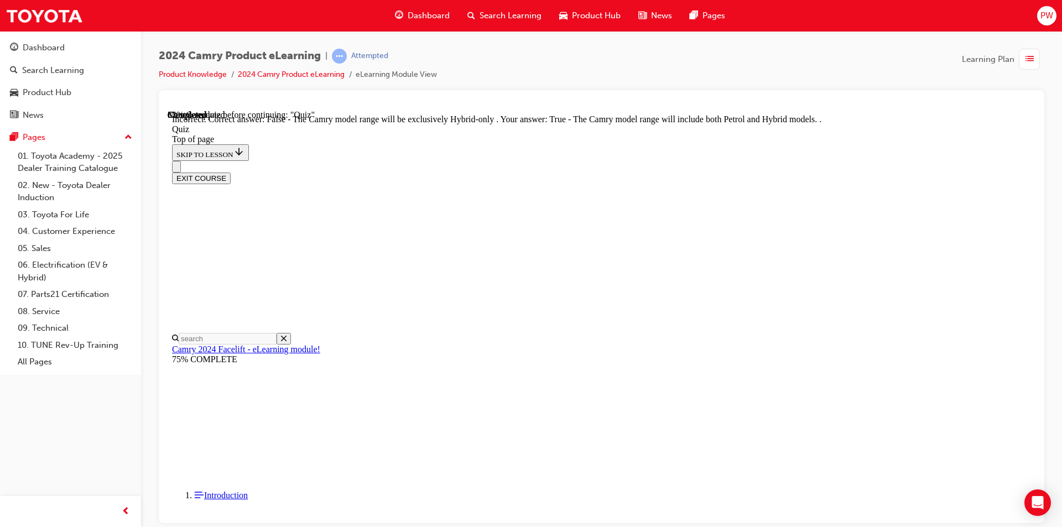
scroll to position [122, 0]
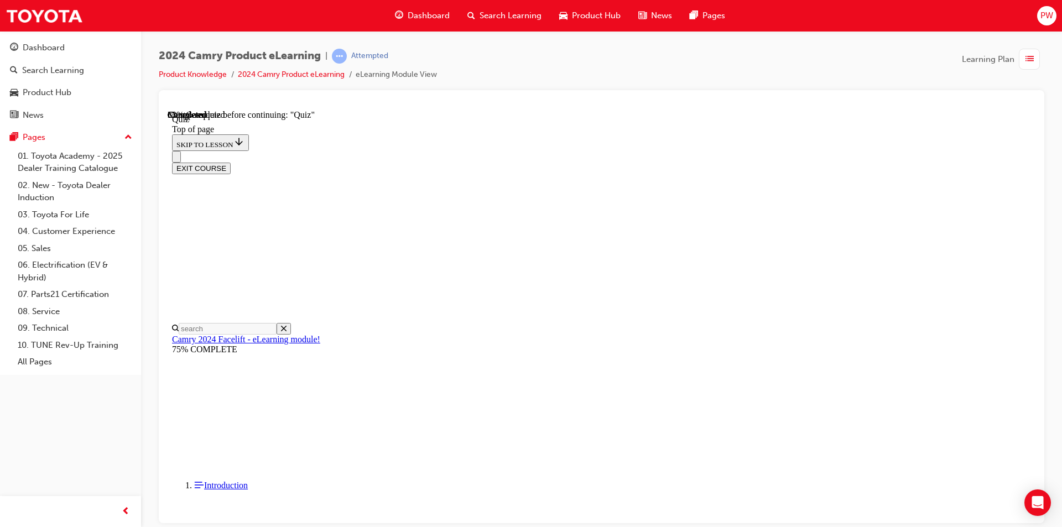
scroll to position [65, 0]
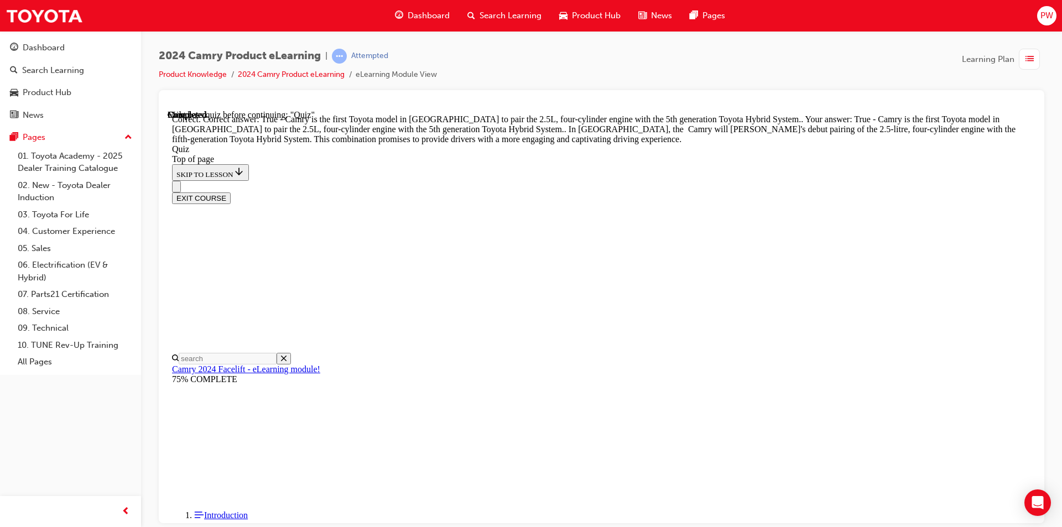
scroll to position [227, 0]
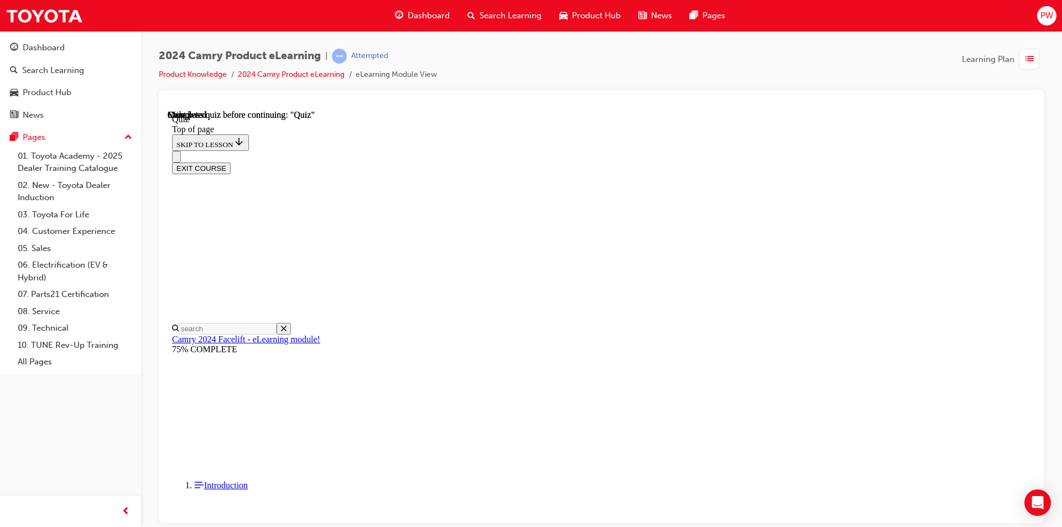
scroll to position [185, 0]
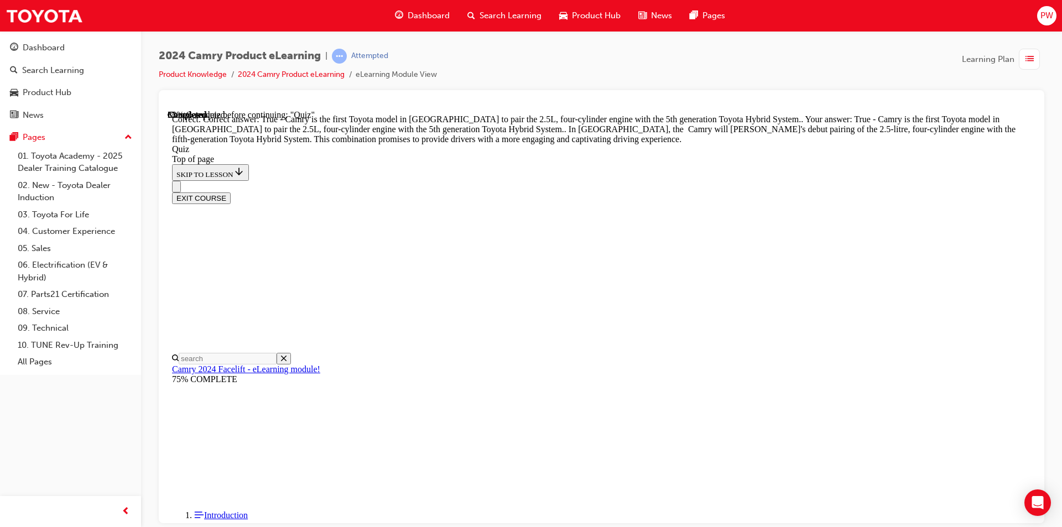
scroll to position [227, 0]
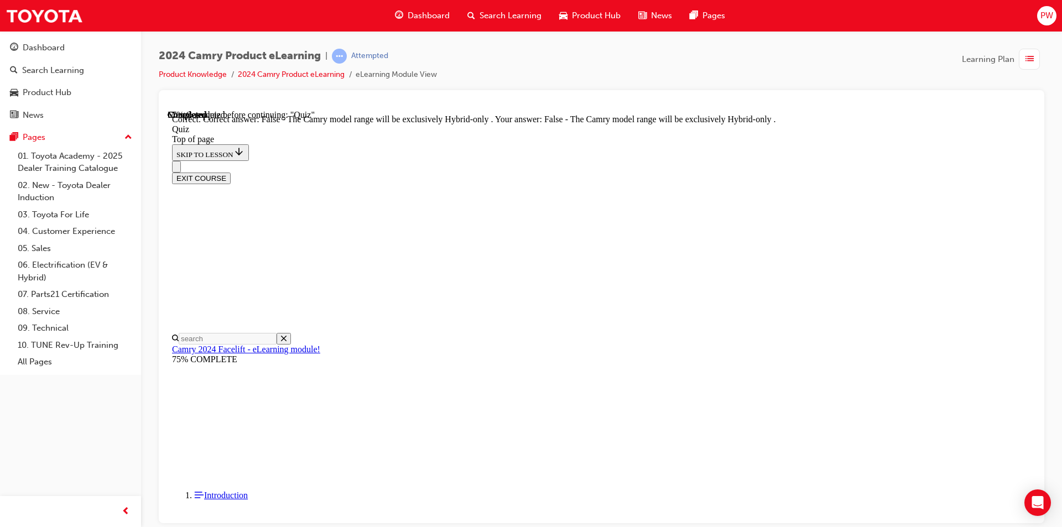
scroll to position [122, 0]
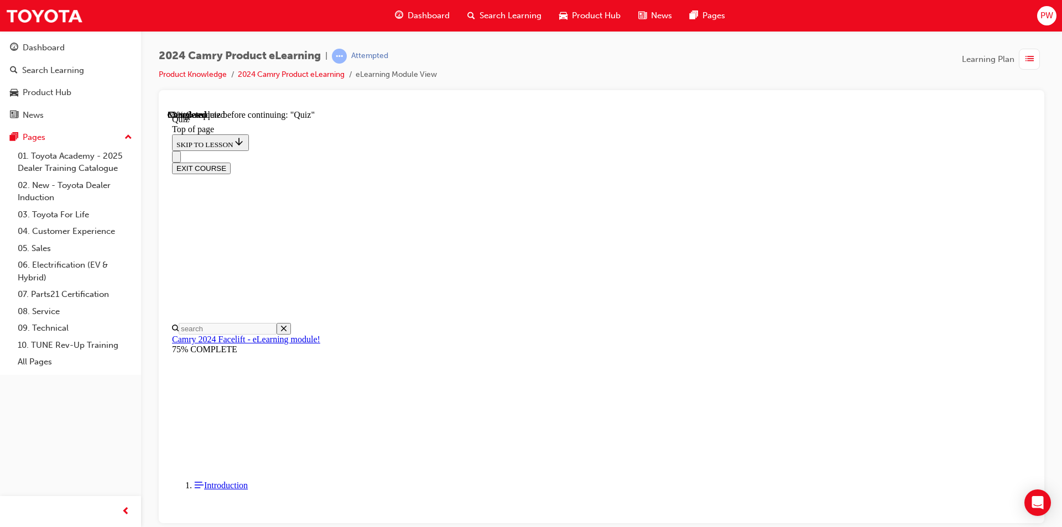
scroll to position [132, 0]
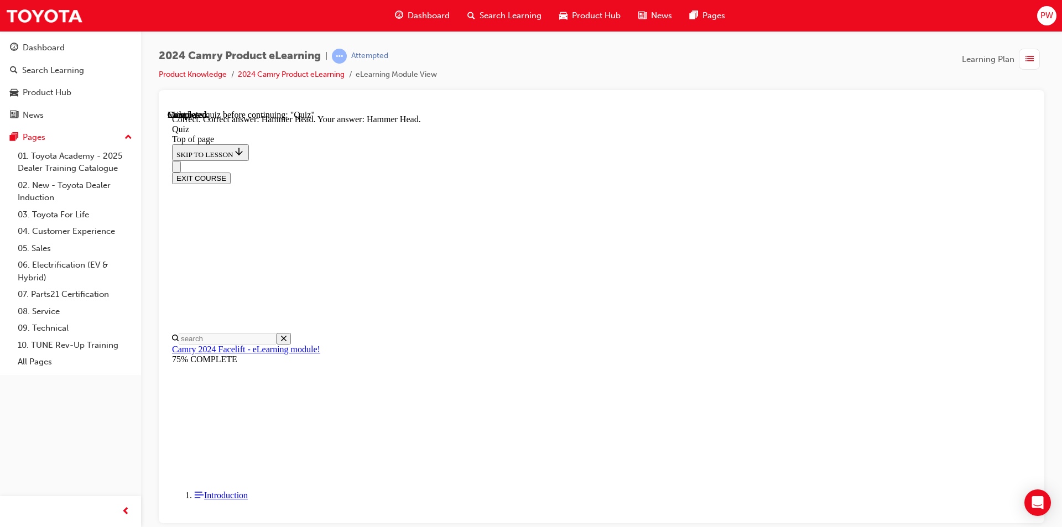
scroll to position [200, 0]
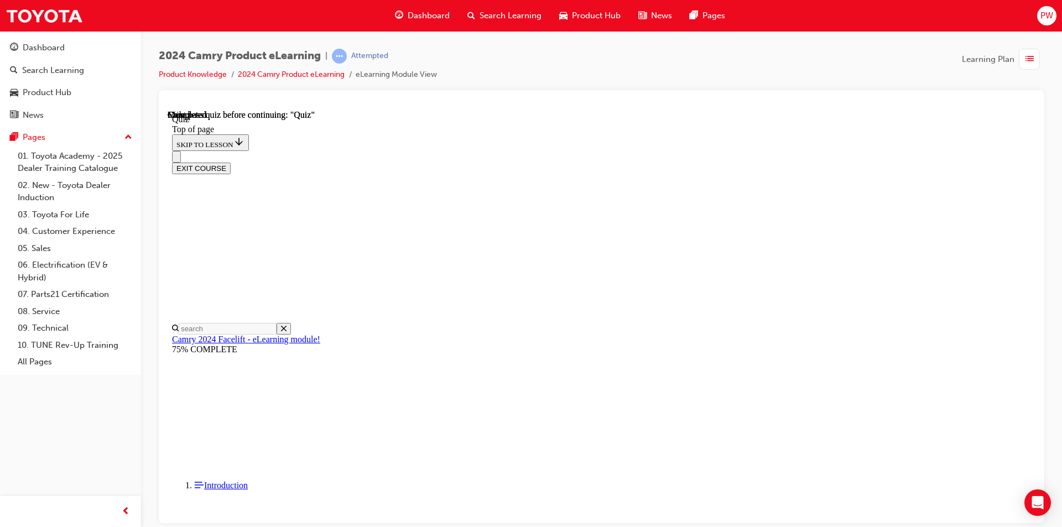
scroll to position [185, 0]
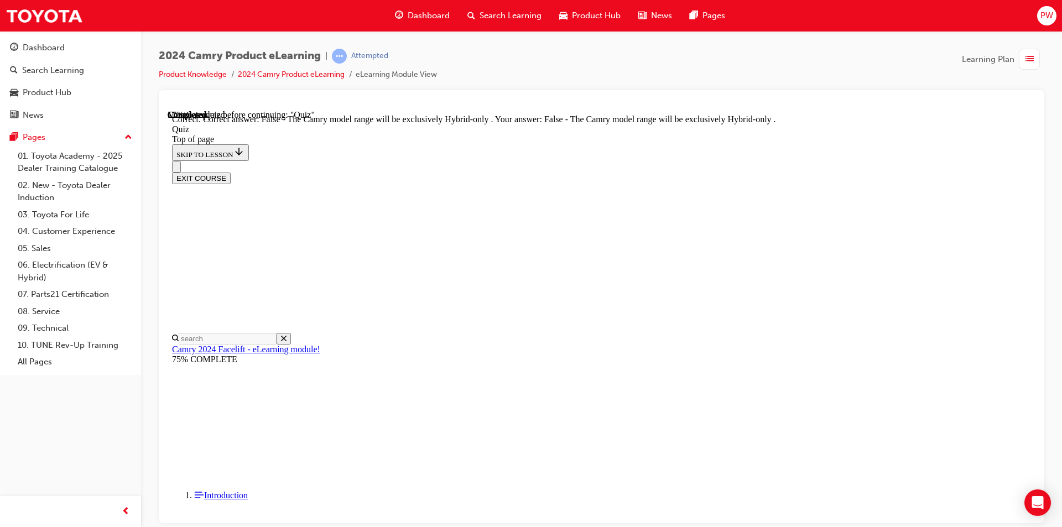
scroll to position [122, 0]
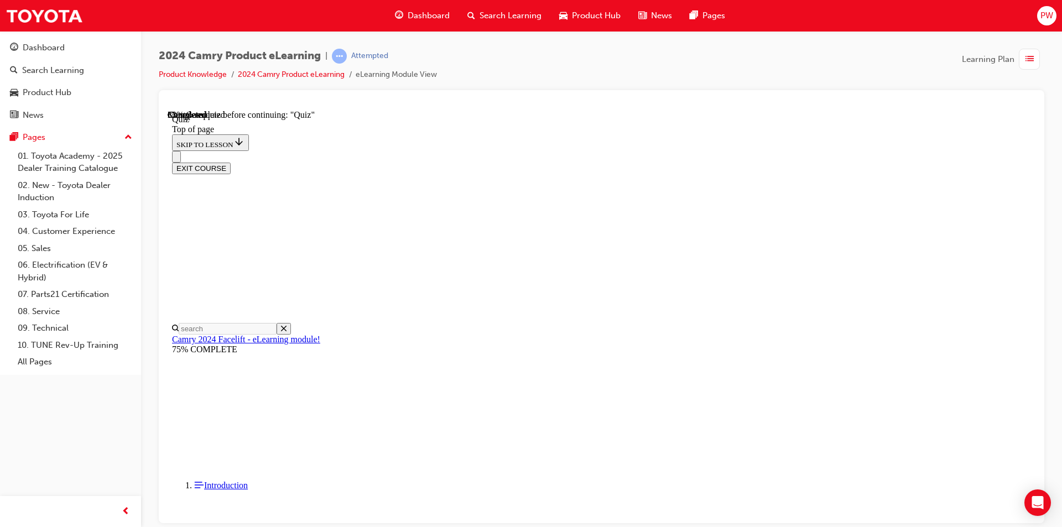
scroll to position [150, 0]
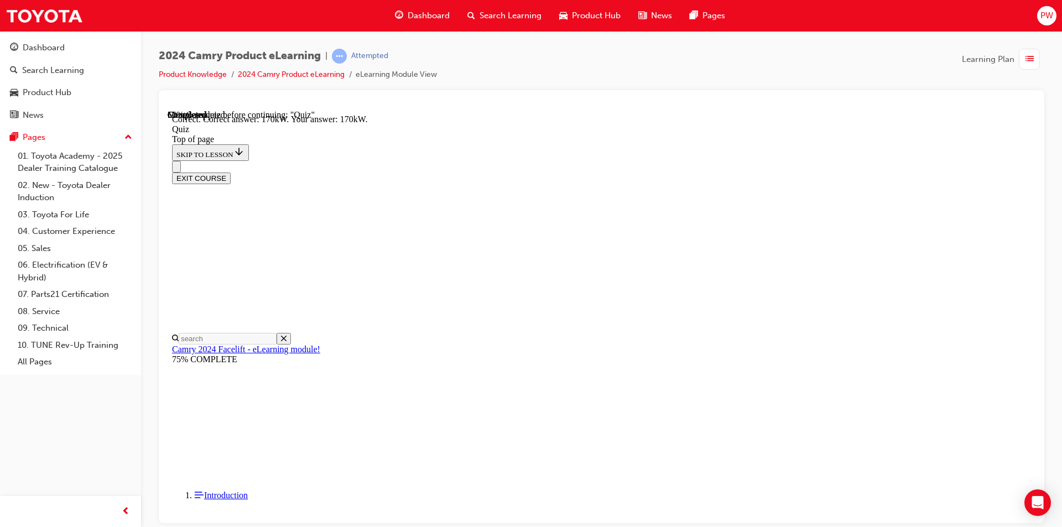
scroll to position [218, 0]
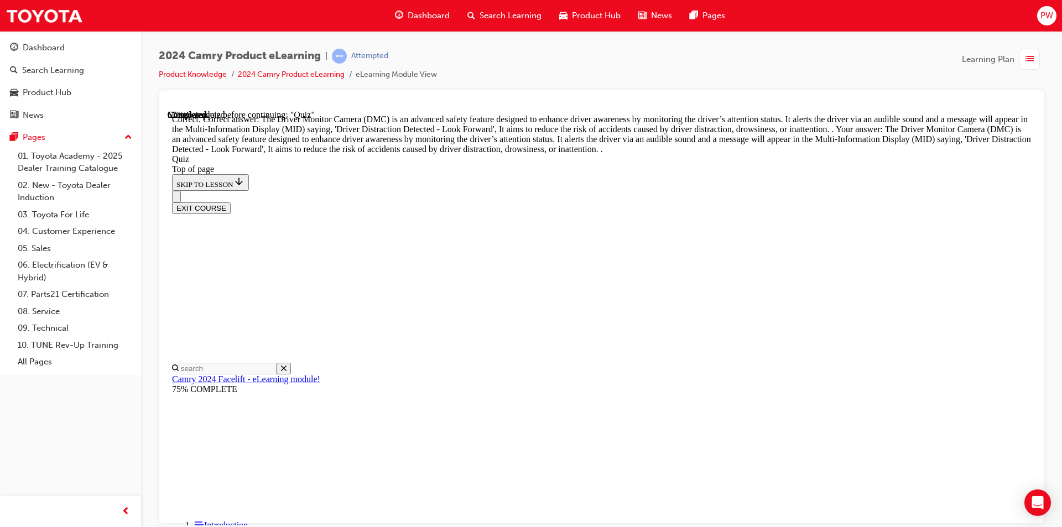
scroll to position [329, 0]
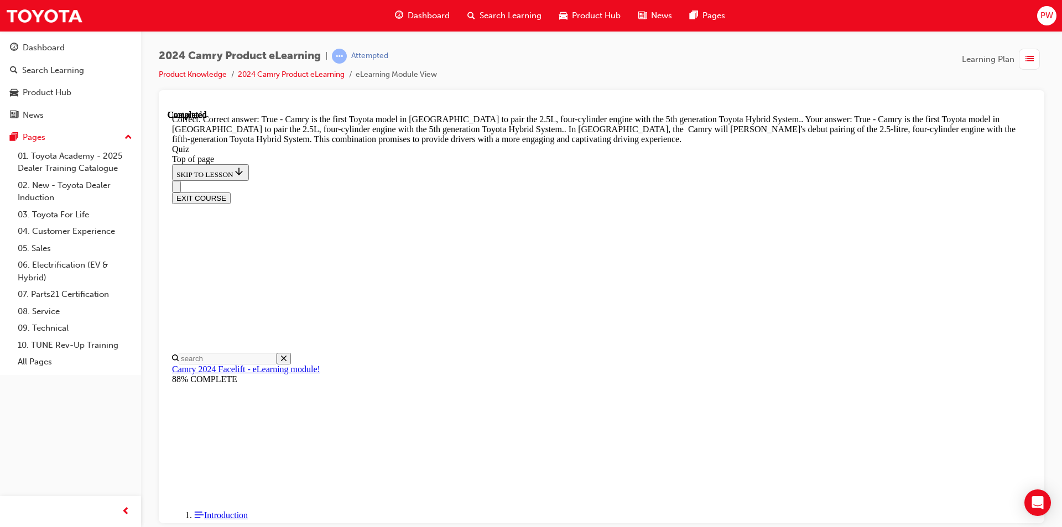
scroll to position [227, 0]
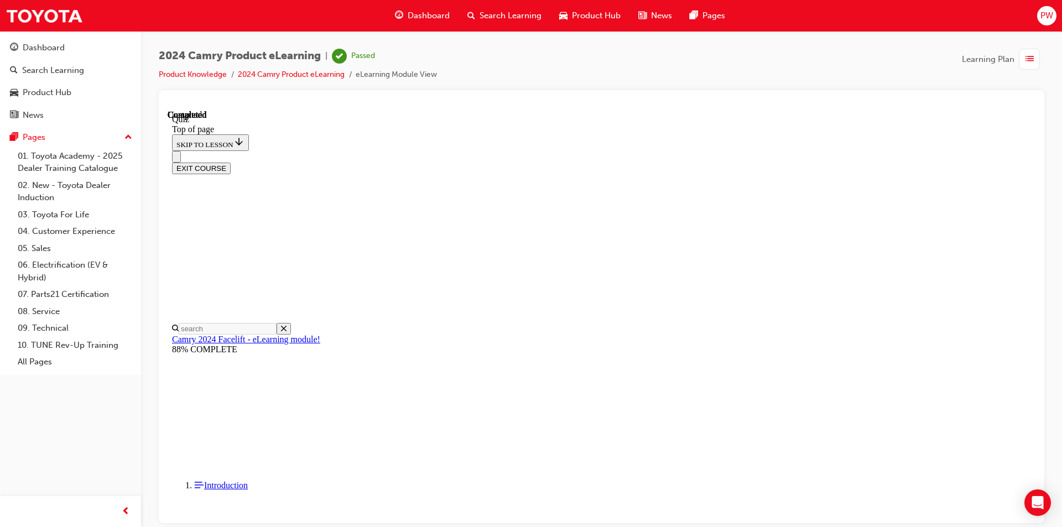
scroll to position [17, 0]
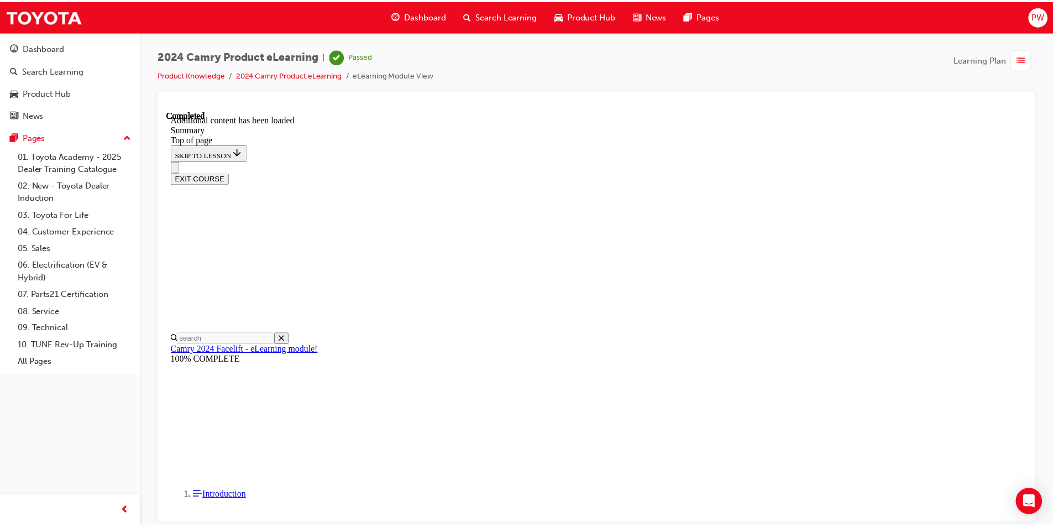
scroll to position [1219, 0]
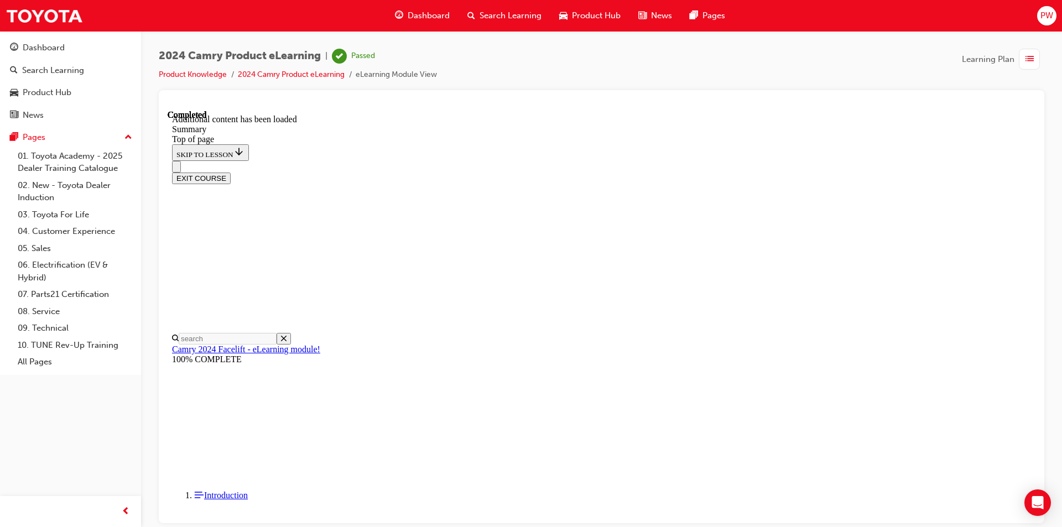
click at [434, 11] on span "Dashboard" at bounding box center [429, 15] width 42 height 13
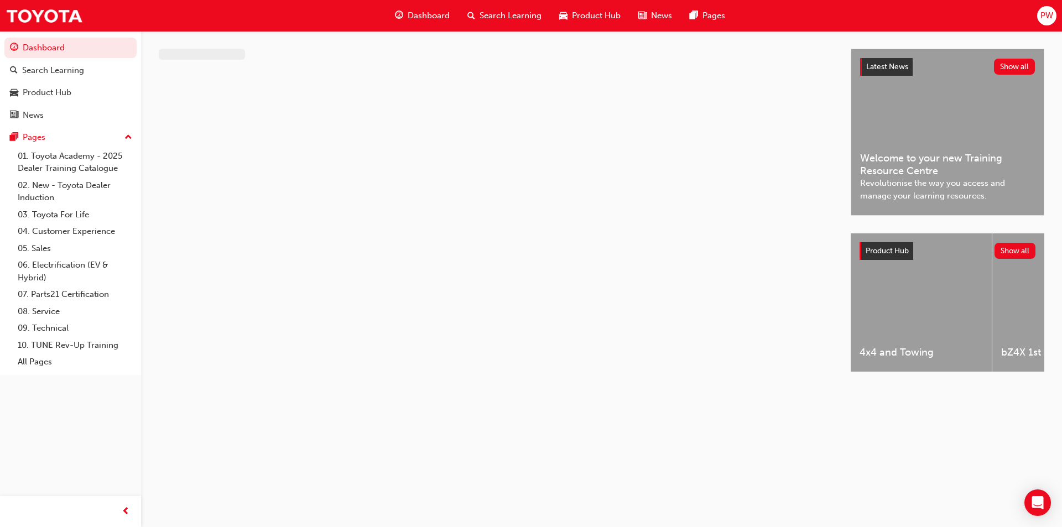
click at [531, 19] on span "Search Learning" at bounding box center [510, 15] width 62 height 13
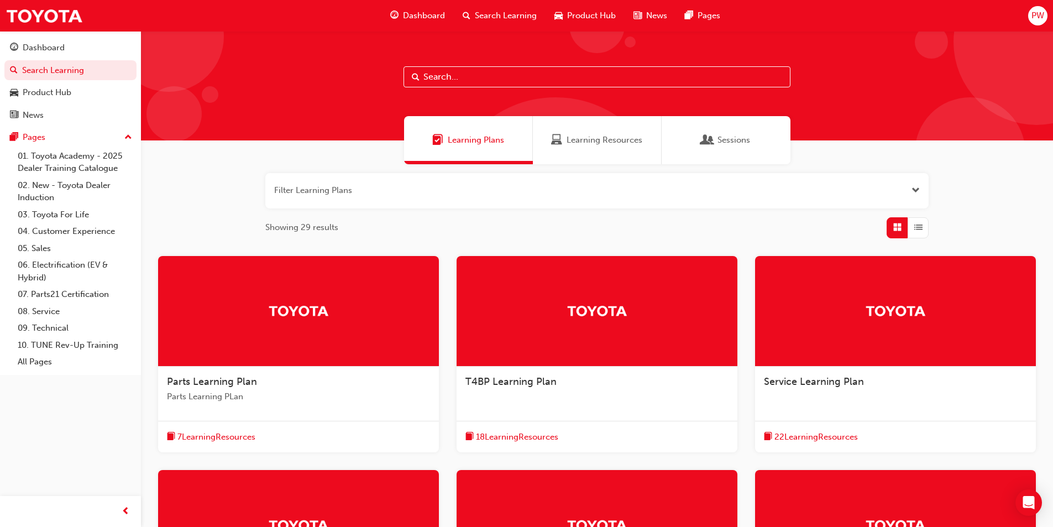
scroll to position [55, 0]
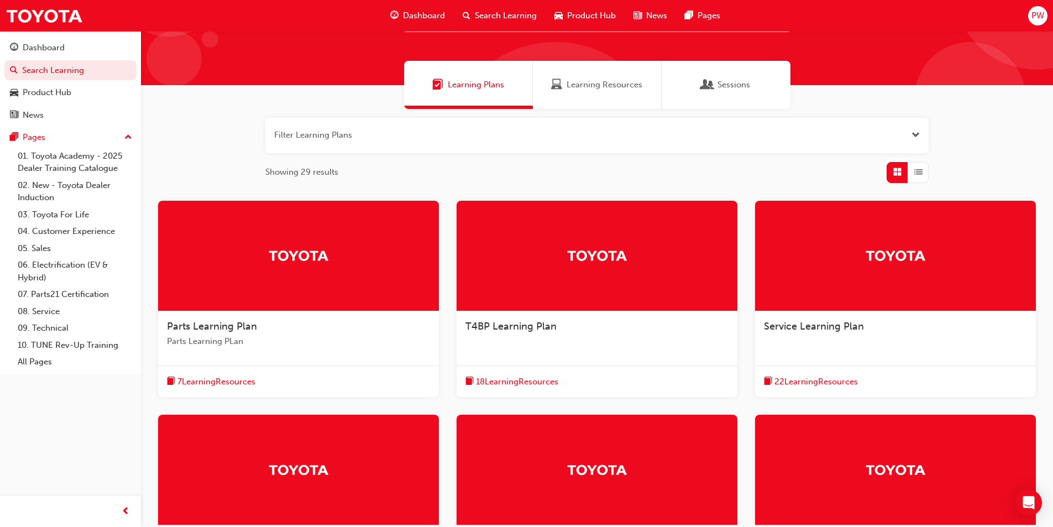
click at [299, 494] on div at bounding box center [298, 470] width 281 height 111
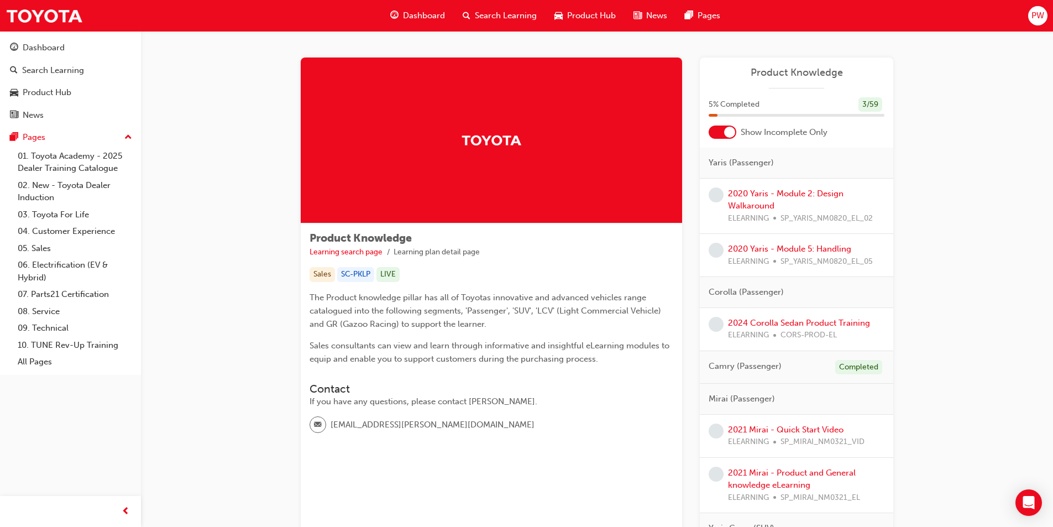
click at [727, 133] on div at bounding box center [729, 132] width 11 height 11
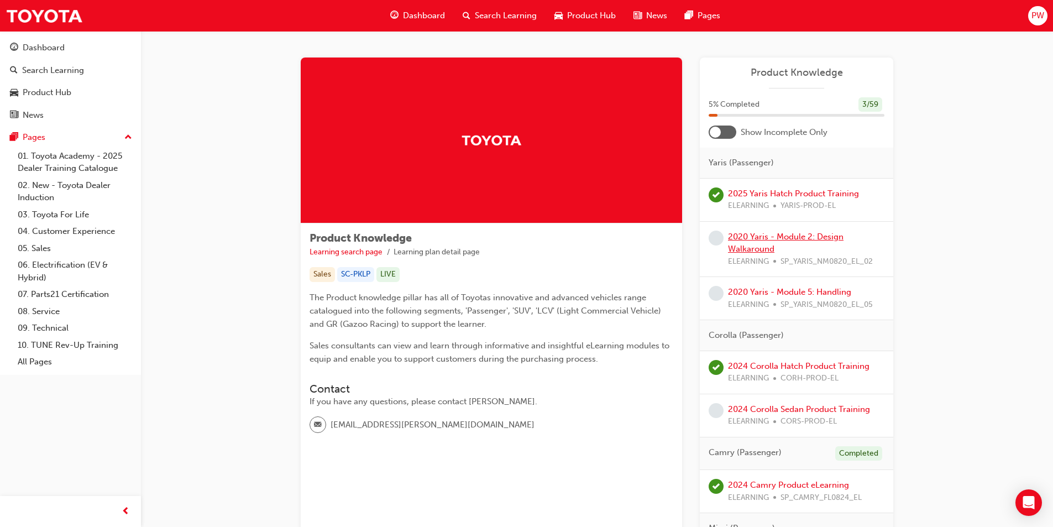
click at [768, 234] on link "2020 Yaris - Module 2: Design Walkaround" at bounding box center [786, 243] width 116 height 23
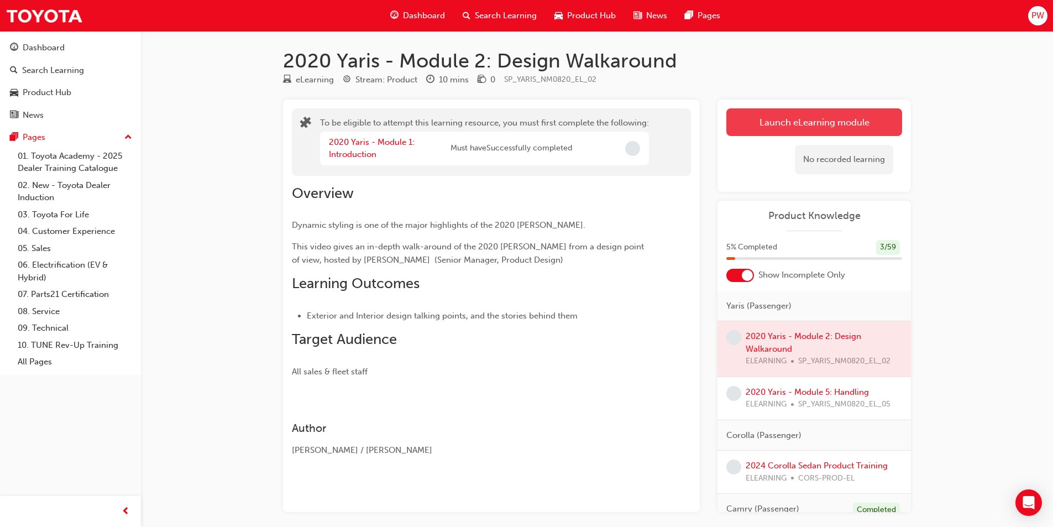
click at [817, 125] on button "Launch eLearning module" at bounding box center [815, 122] width 176 height 28
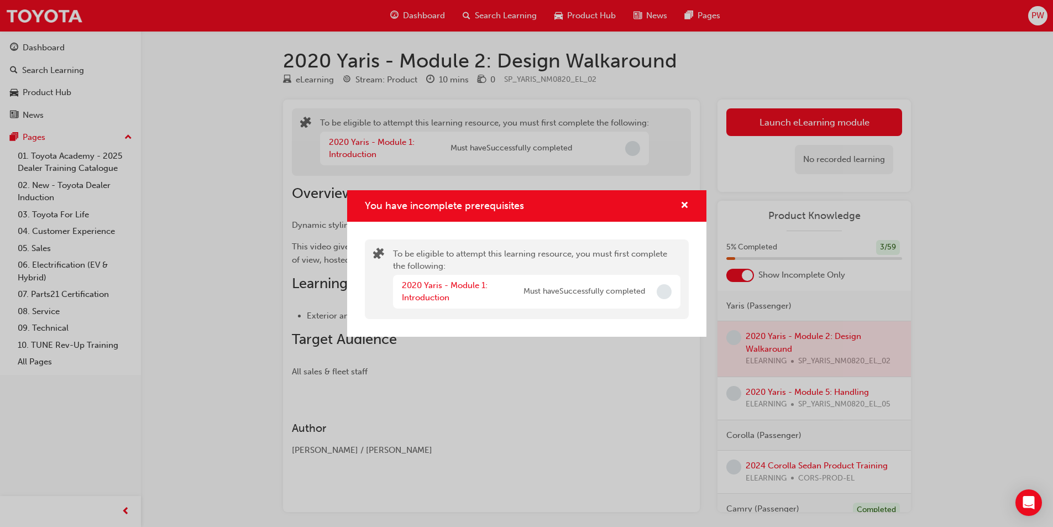
click at [674, 290] on div "2020 Yaris - Module 1: Introduction Must have Successfully completed" at bounding box center [537, 292] width 288 height 34
click at [682, 203] on span "cross-icon" at bounding box center [685, 206] width 8 height 10
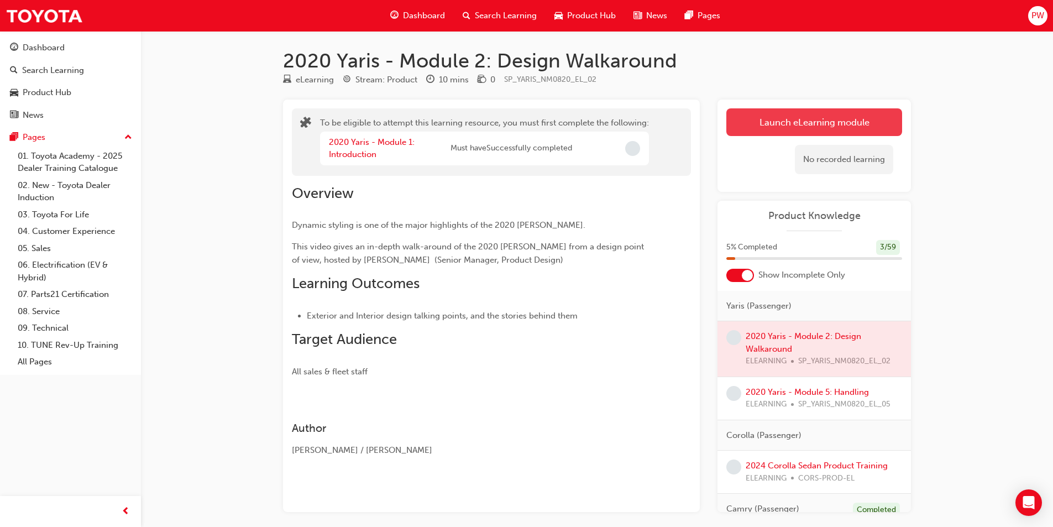
click at [801, 128] on button "Launch eLearning module" at bounding box center [815, 122] width 176 height 28
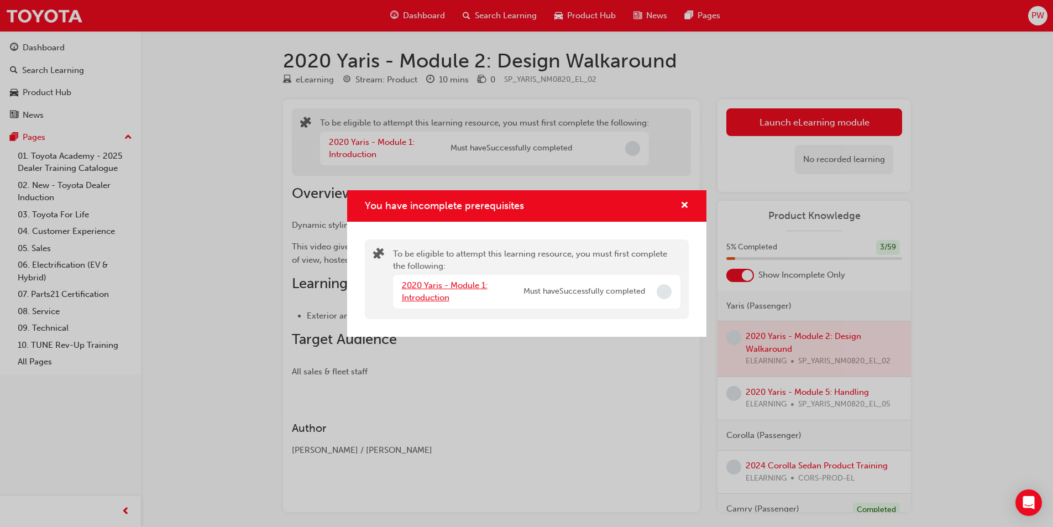
click at [446, 281] on link "2020 Yaris - Module 1: Introduction" at bounding box center [445, 291] width 86 height 23
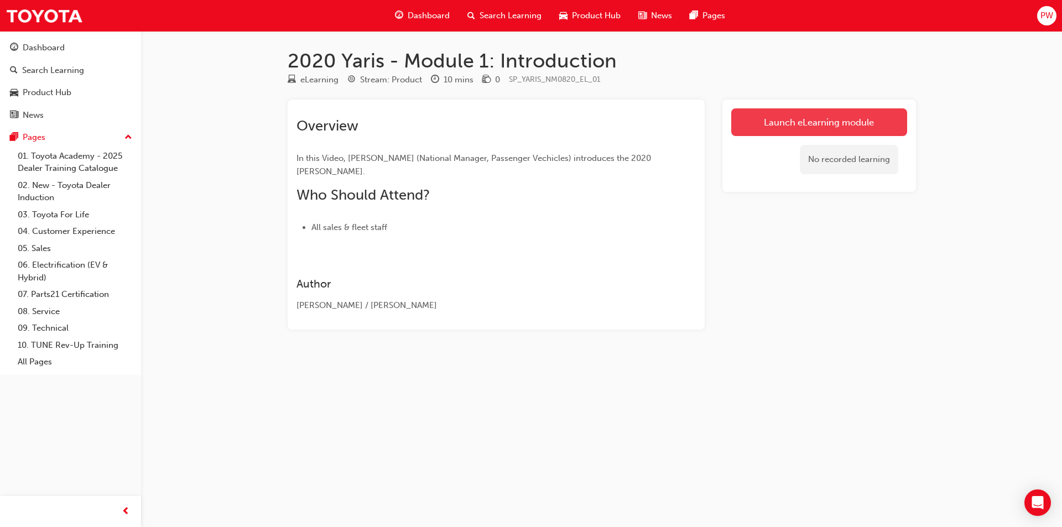
click at [811, 118] on link "Launch eLearning module" at bounding box center [819, 122] width 176 height 28
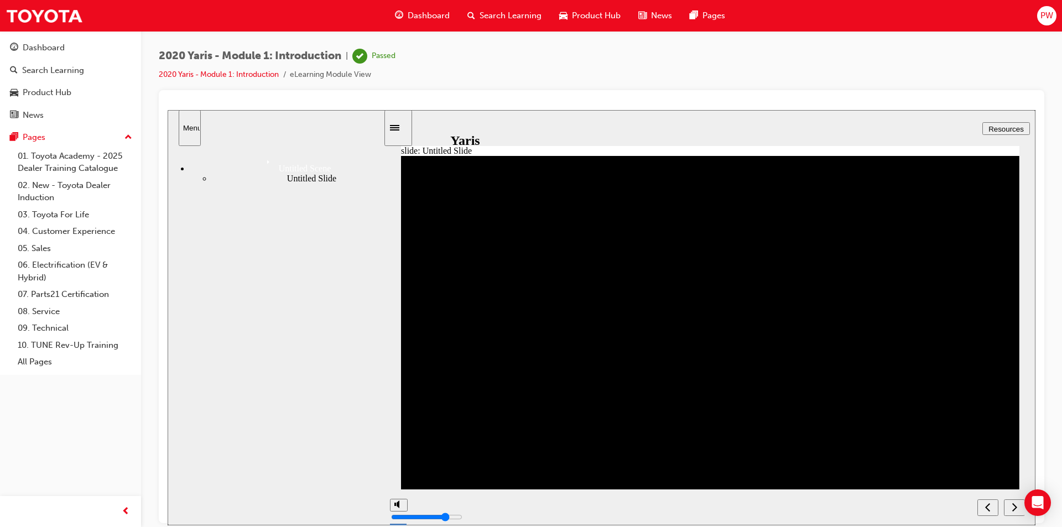
click at [1014, 508] on icon "next" at bounding box center [1014, 507] width 6 height 10
click at [1015, 505] on icon "next" at bounding box center [1014, 506] width 5 height 8
click at [510, 20] on span "Search Learning" at bounding box center [510, 15] width 62 height 13
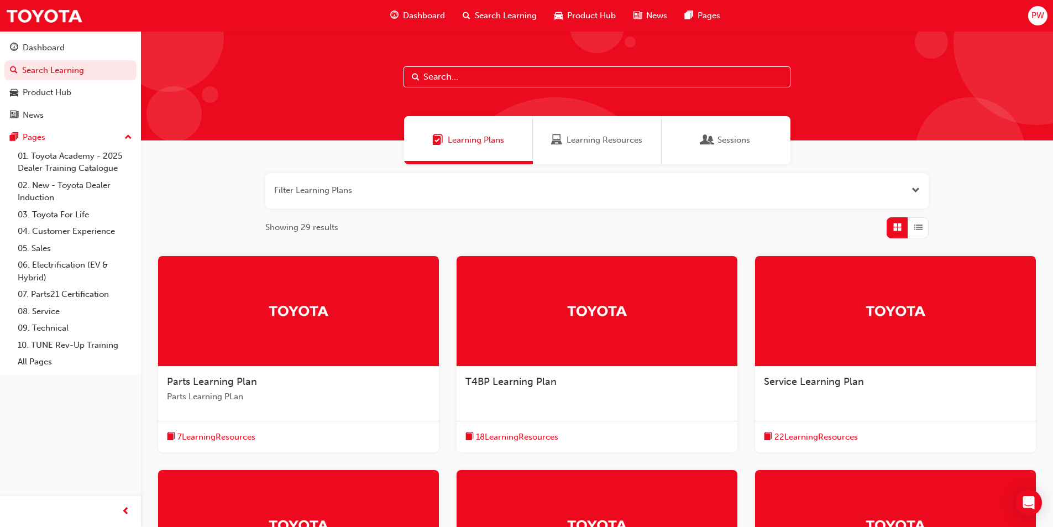
click at [288, 486] on div at bounding box center [298, 525] width 281 height 111
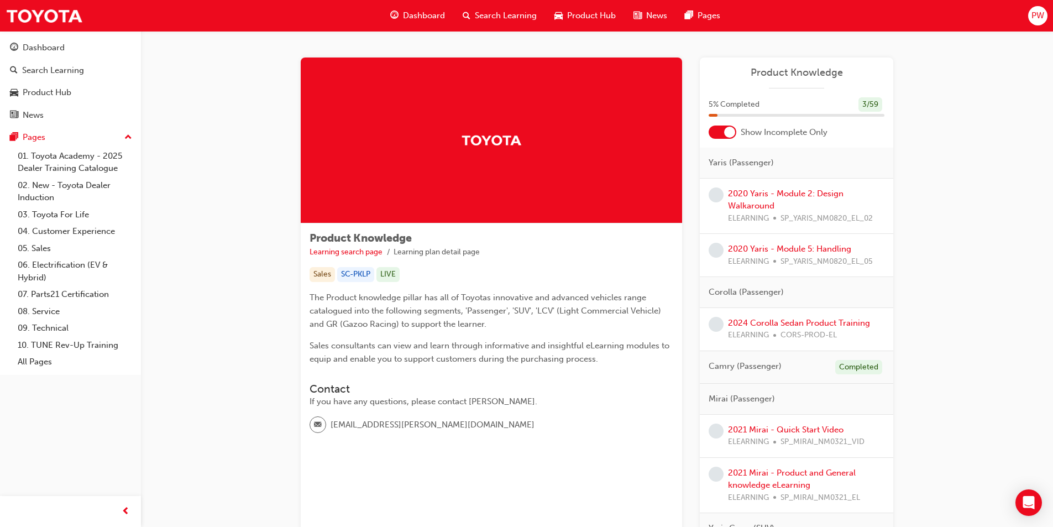
click at [733, 130] on div at bounding box center [729, 132] width 11 height 11
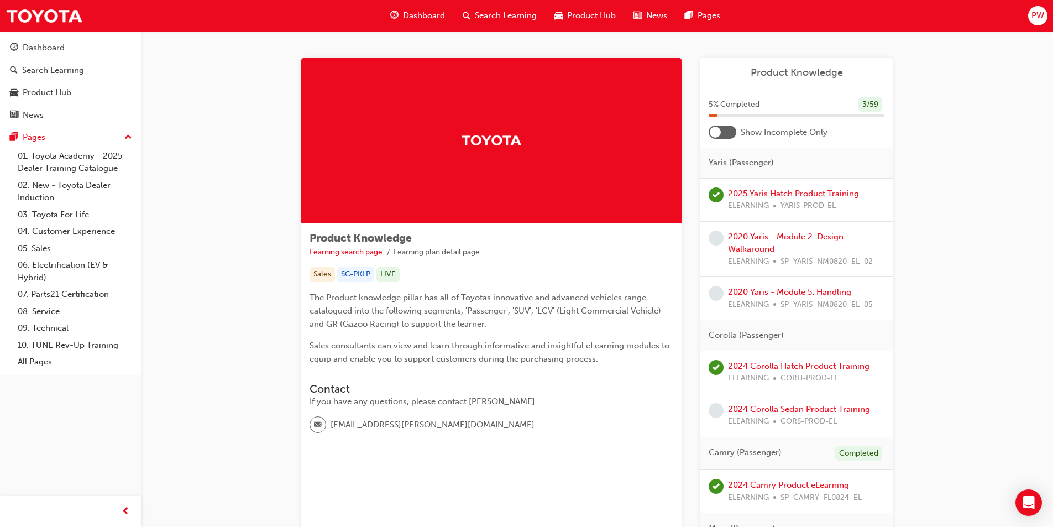
scroll to position [55, 0]
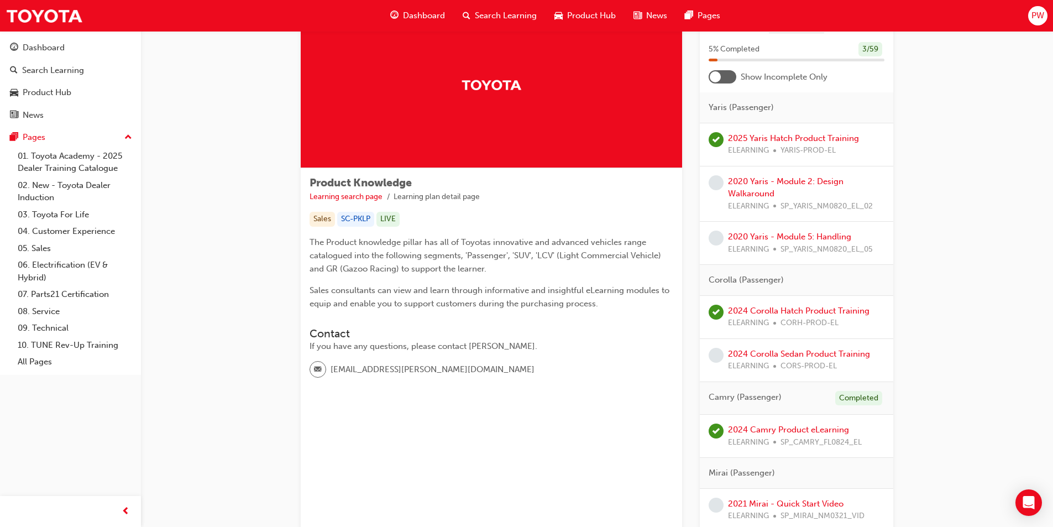
click at [805, 175] on div "2020 Yaris - Module 2: Design Walkaround ELEARNING SP_YARIS_NM0820_EL_02" at bounding box center [806, 194] width 156 height 38
click at [802, 179] on link "2020 Yaris - Module 2: Design Walkaround" at bounding box center [786, 187] width 116 height 23
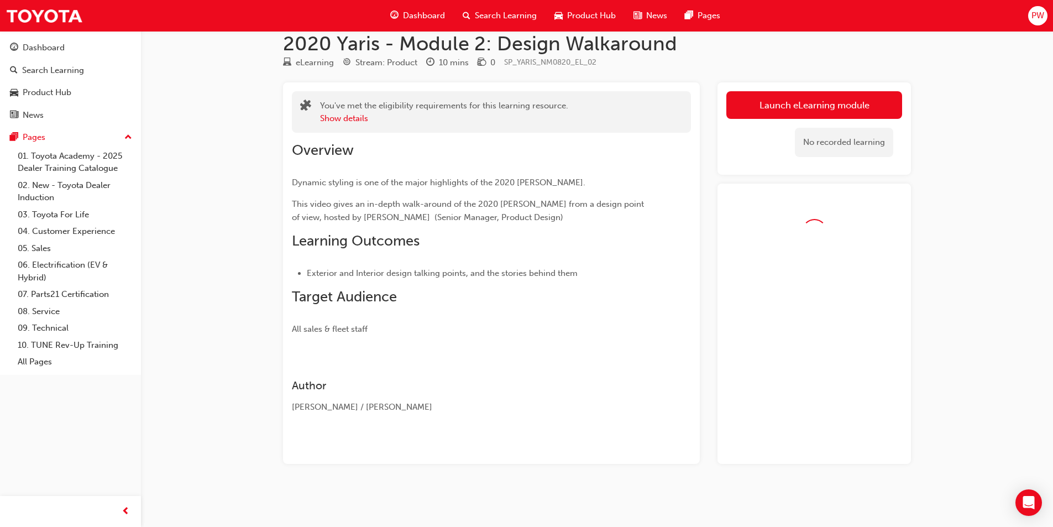
scroll to position [48, 0]
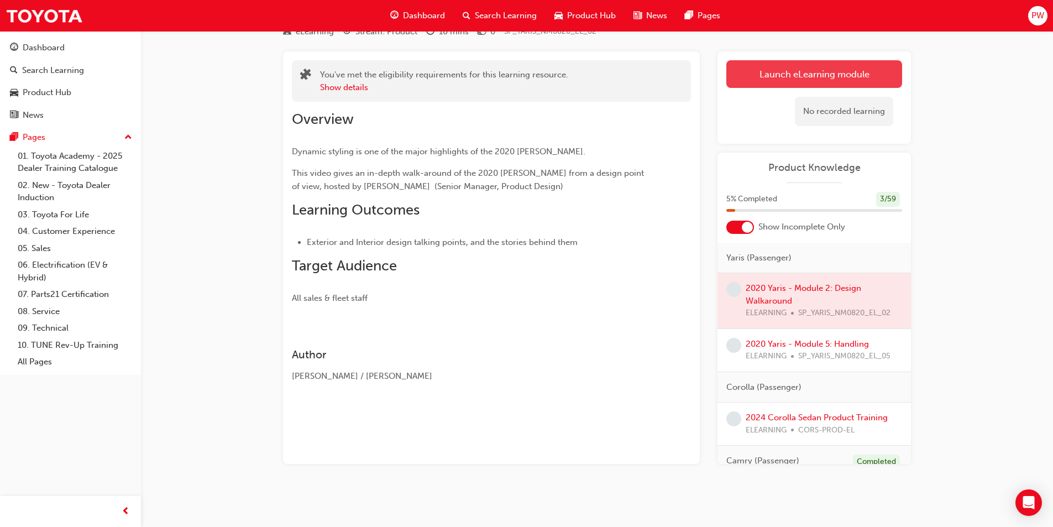
click at [846, 67] on link "Launch eLearning module" at bounding box center [815, 74] width 176 height 28
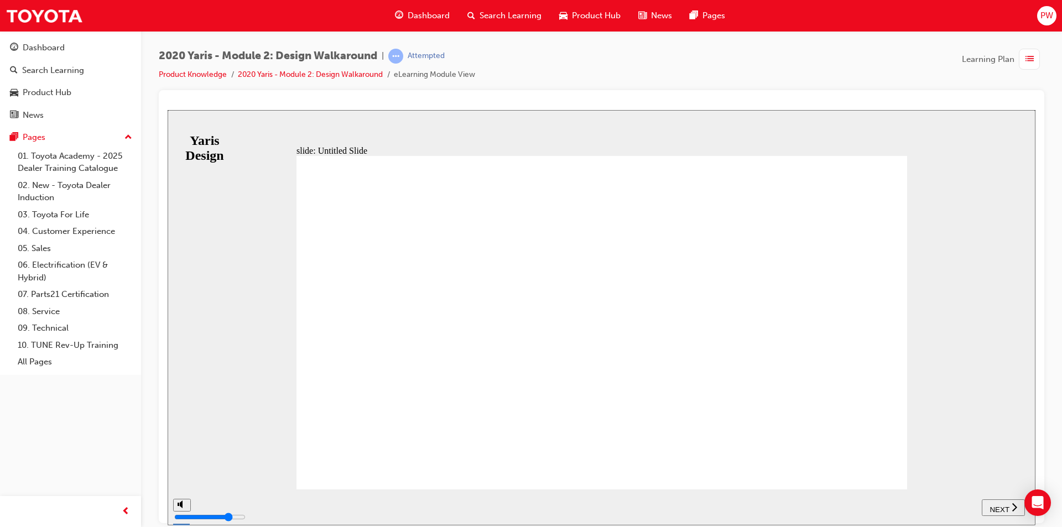
click at [1001, 505] on span "NEXT" at bounding box center [998, 509] width 19 height 8
click at [1003, 507] on span "NEXT" at bounding box center [1004, 509] width 19 height 8
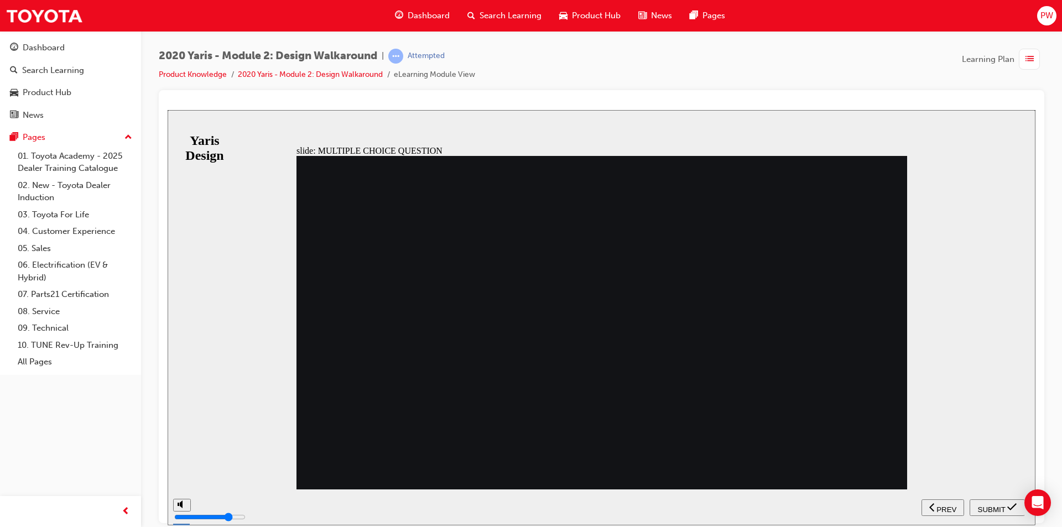
radio input "true"
click at [1000, 506] on span "SUBMIT" at bounding box center [992, 509] width 28 height 8
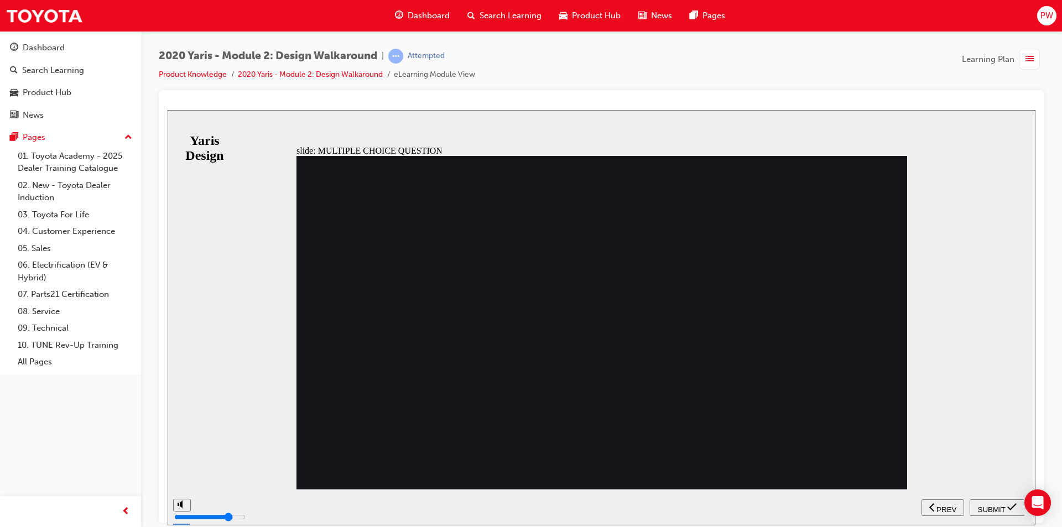
radio input "true"
click at [996, 513] on button "SUBMIT" at bounding box center [996, 507] width 55 height 17
radio input "true"
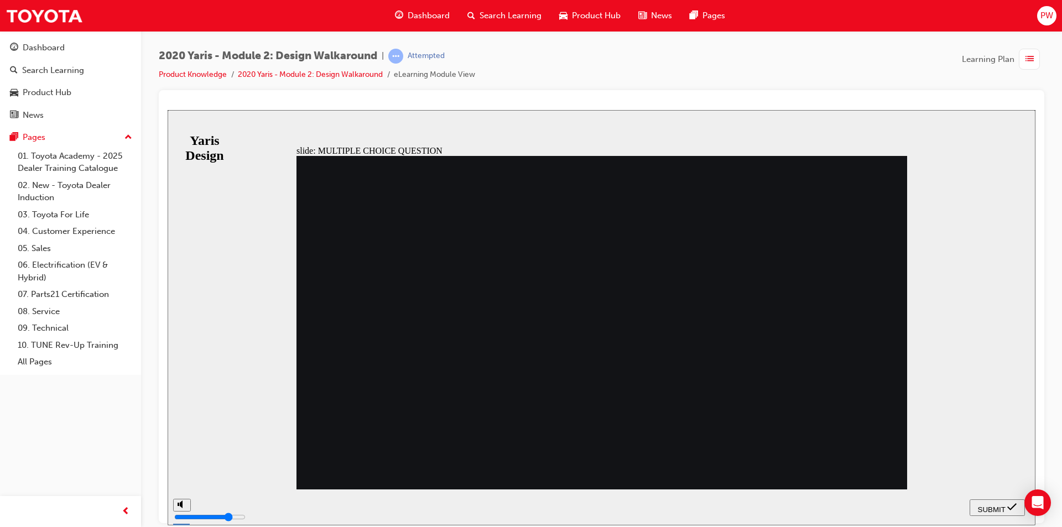
click at [1003, 505] on span "SUBMIT" at bounding box center [992, 509] width 28 height 8
radio input "true"
click at [1000, 505] on span "SUBMIT" at bounding box center [992, 509] width 28 height 8
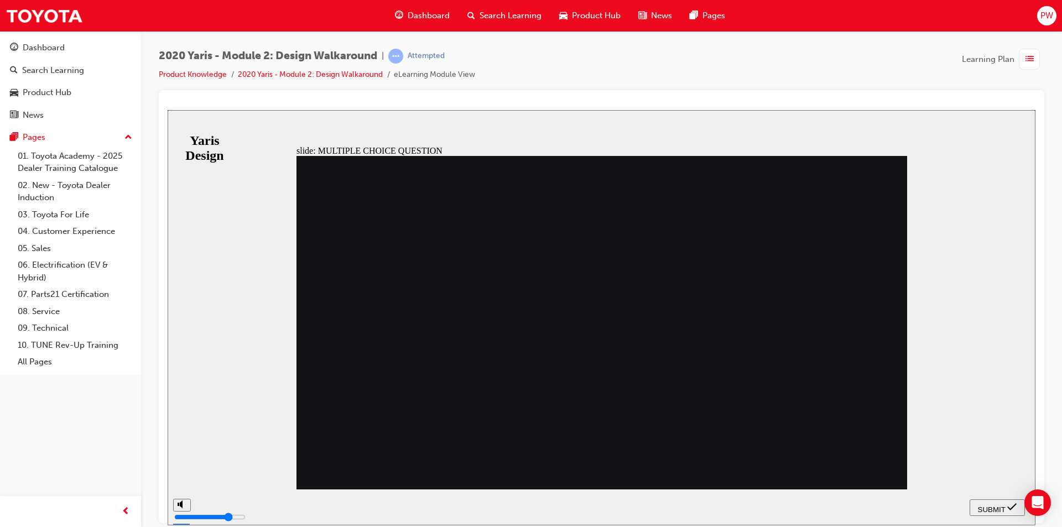
radio input "true"
